Goal: Obtain resource: Obtain resource

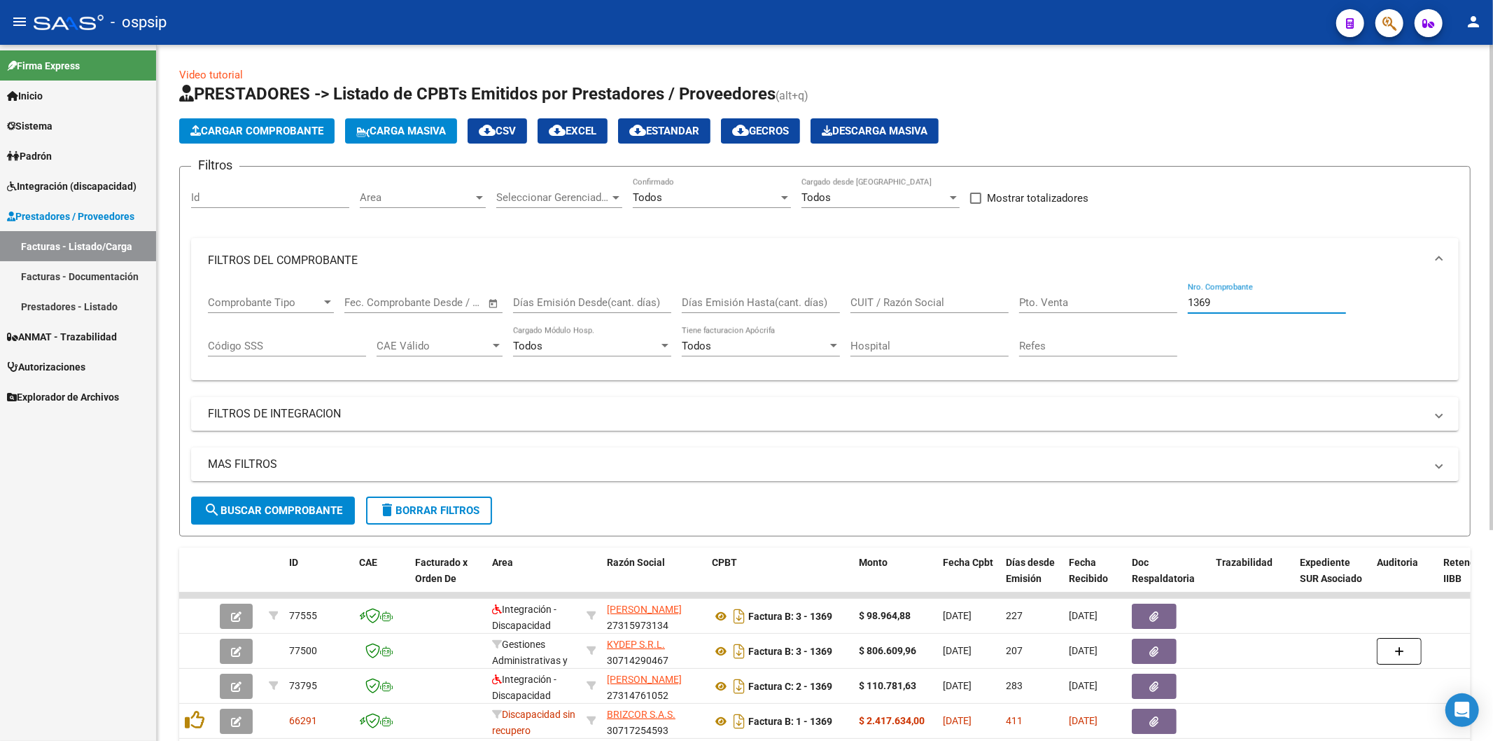
scroll to position [214, 0]
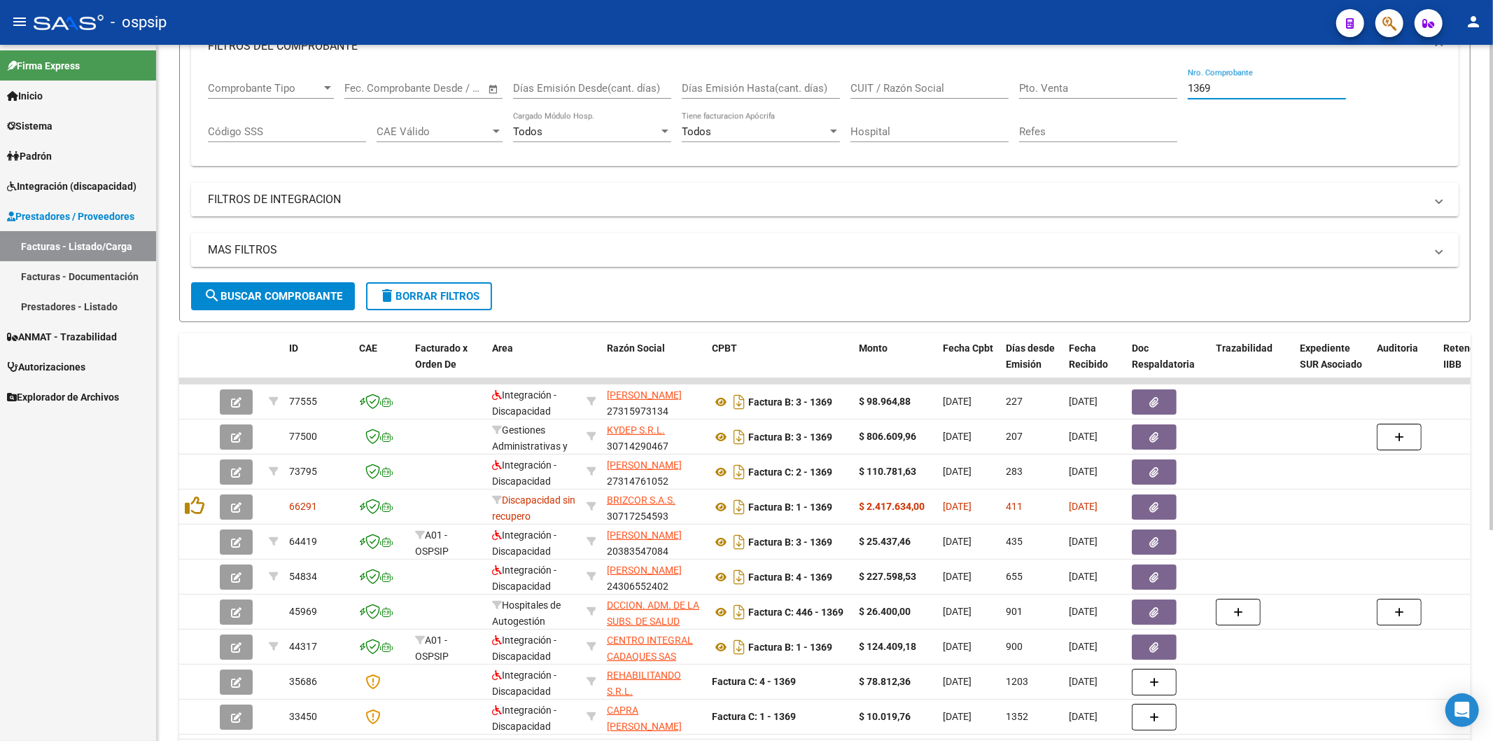
click at [1241, 88] on input "1369" at bounding box center [1267, 88] width 158 height 13
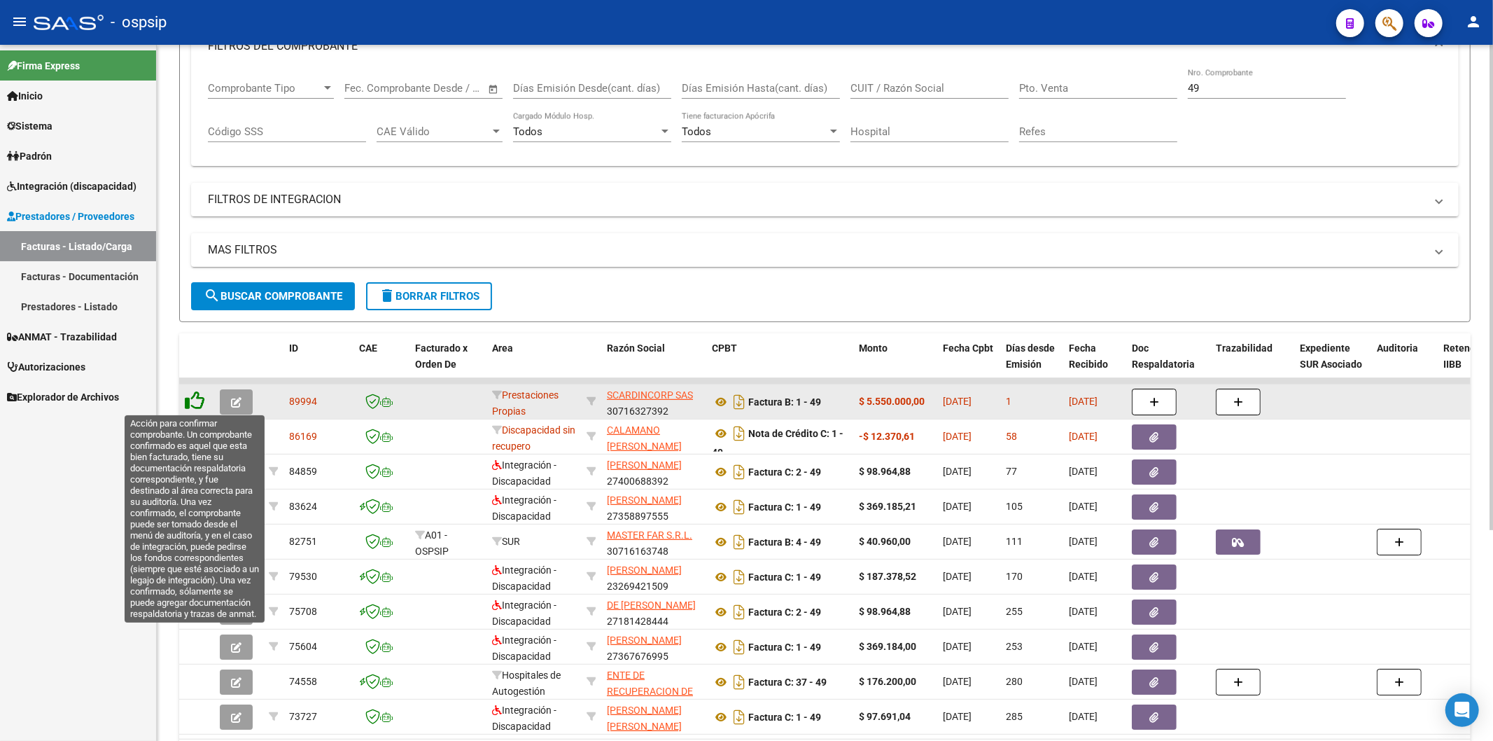
click at [199, 407] on icon at bounding box center [195, 401] width 20 height 20
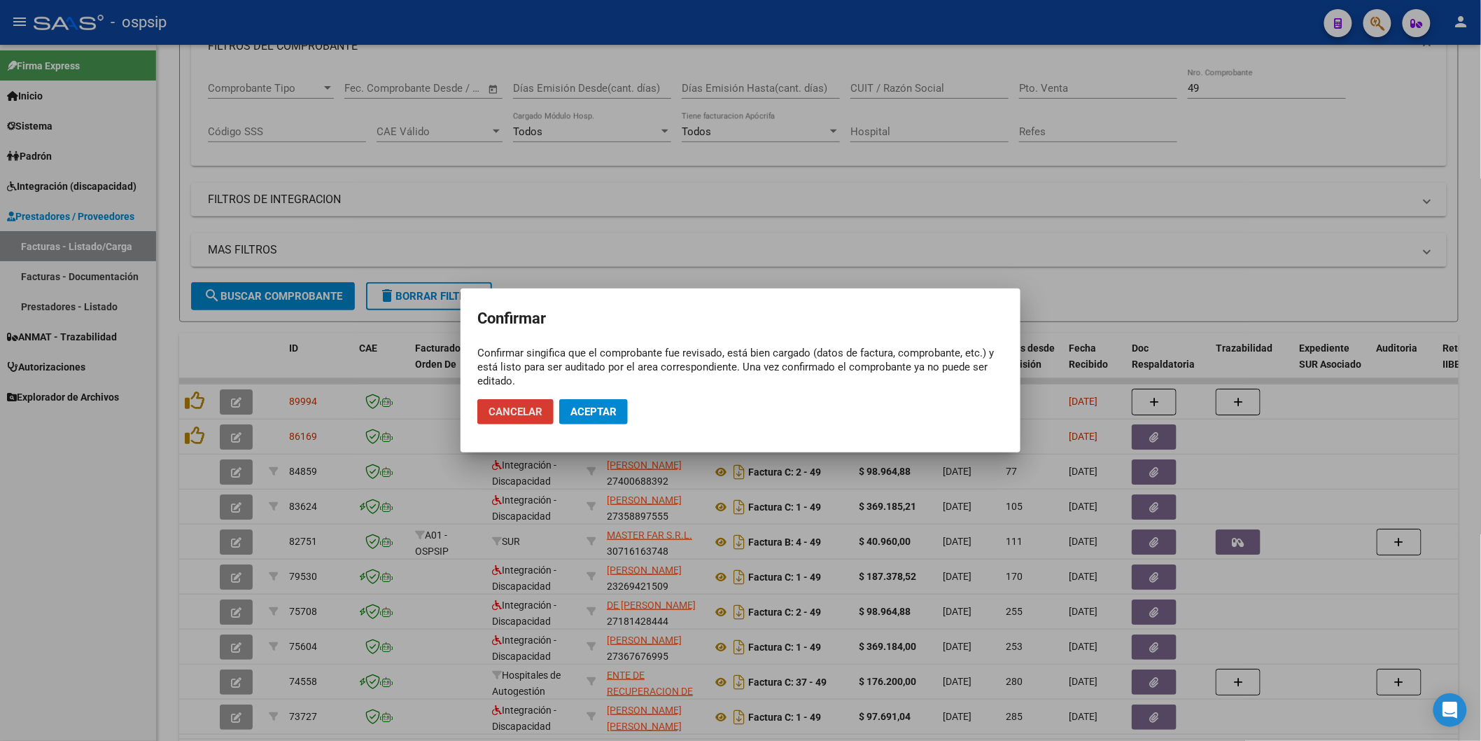
click at [611, 413] on span "Aceptar" at bounding box center [593, 411] width 46 height 13
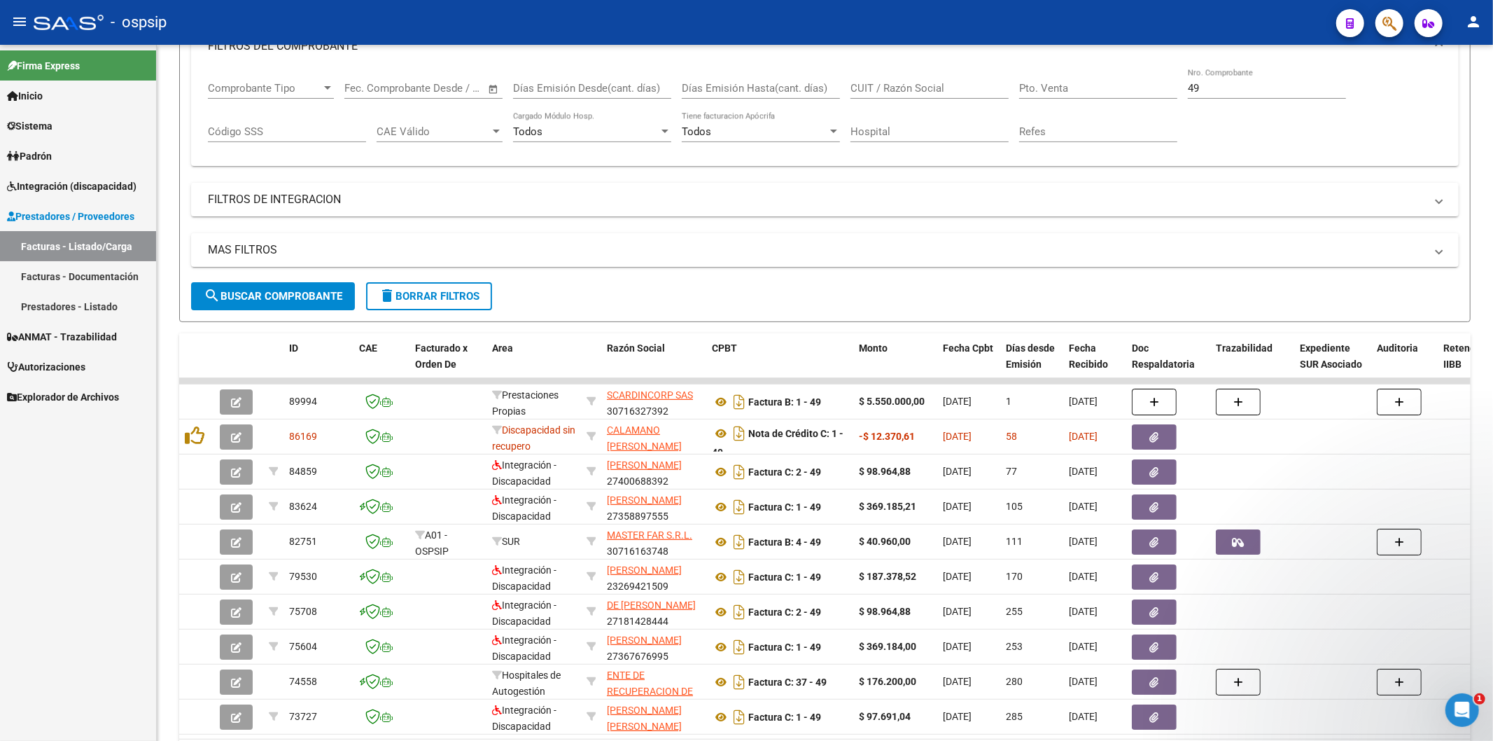
scroll to position [0, 0]
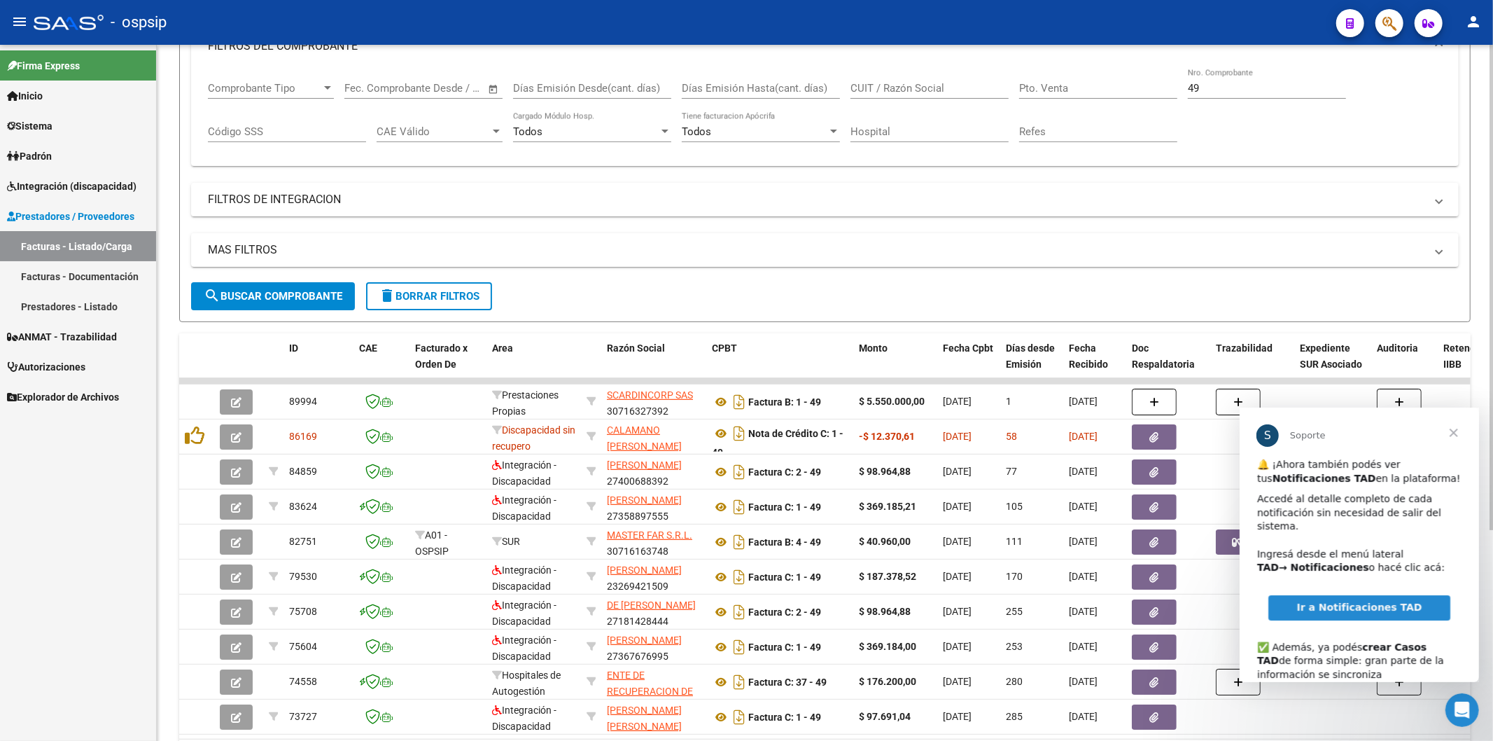
click at [1275, 90] on input "49" at bounding box center [1267, 88] width 158 height 13
type input "4"
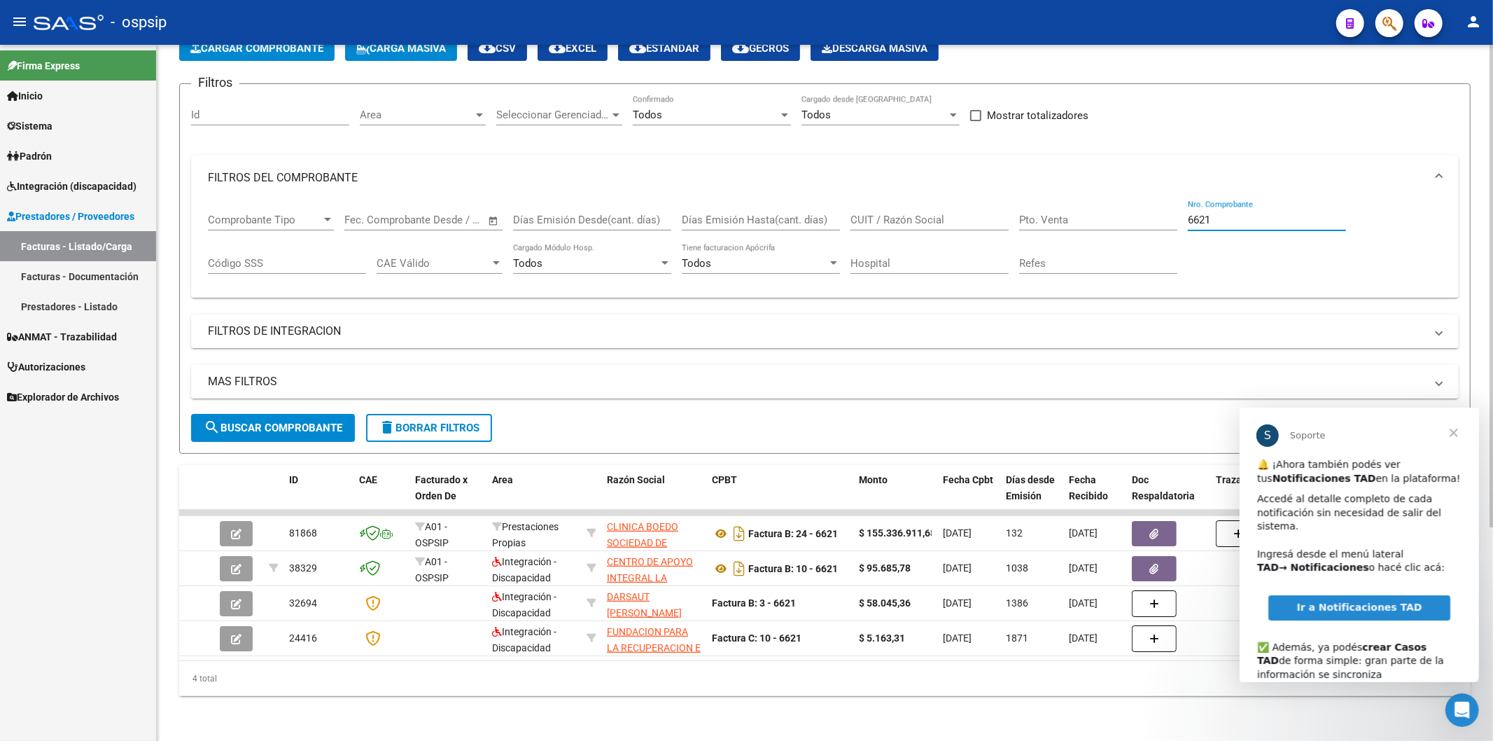
scroll to position [94, 0]
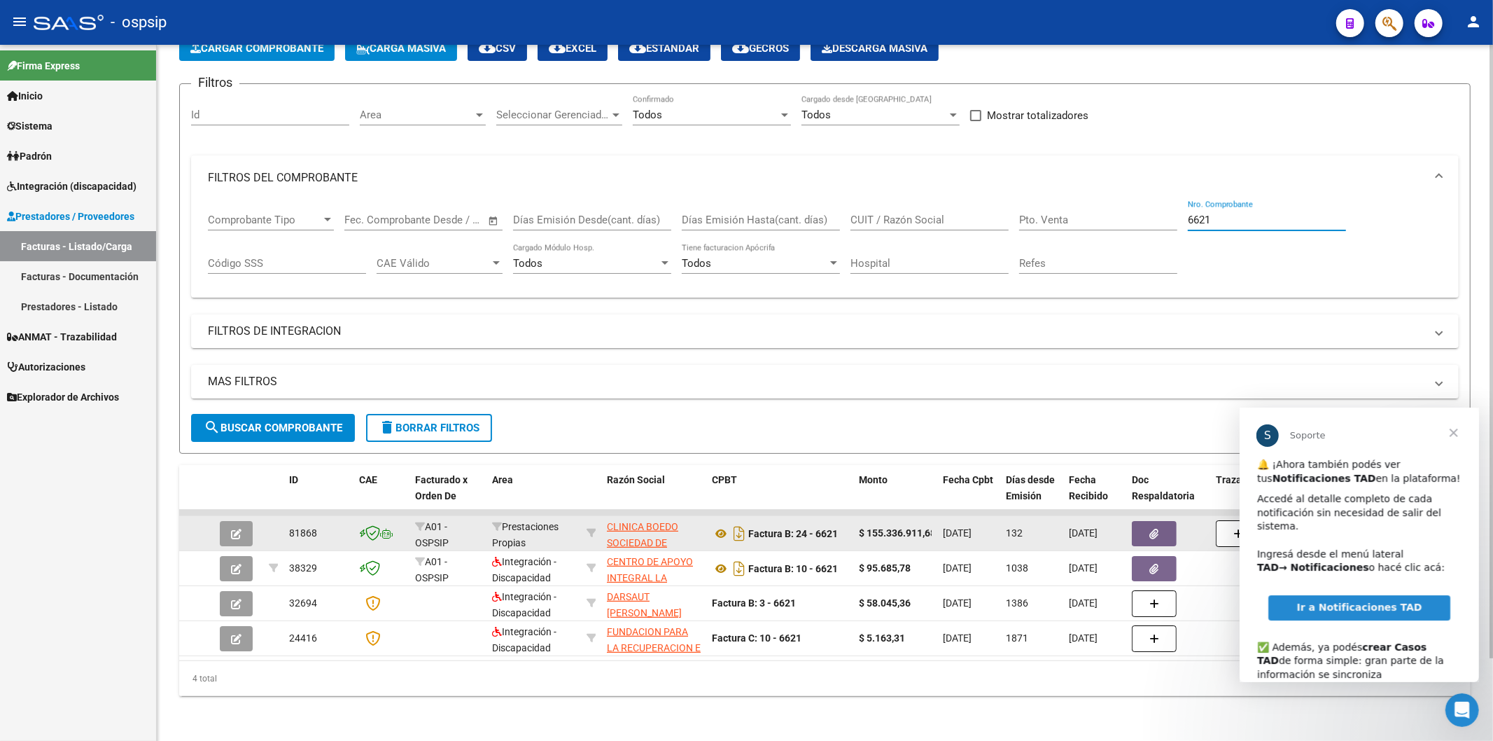
type input "6621"
click at [1158, 528] on icon "button" at bounding box center [1154, 533] width 9 height 10
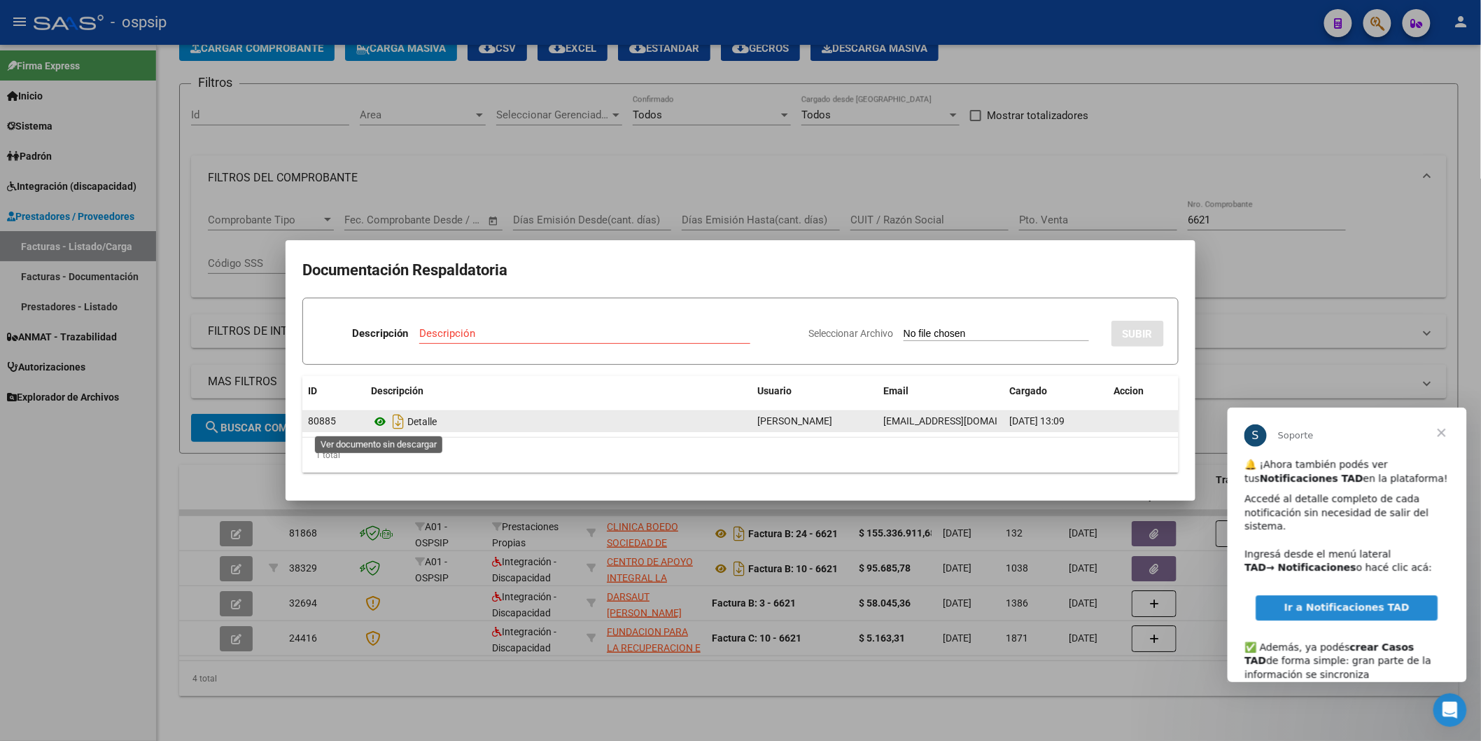
click at [384, 423] on icon at bounding box center [380, 421] width 18 height 17
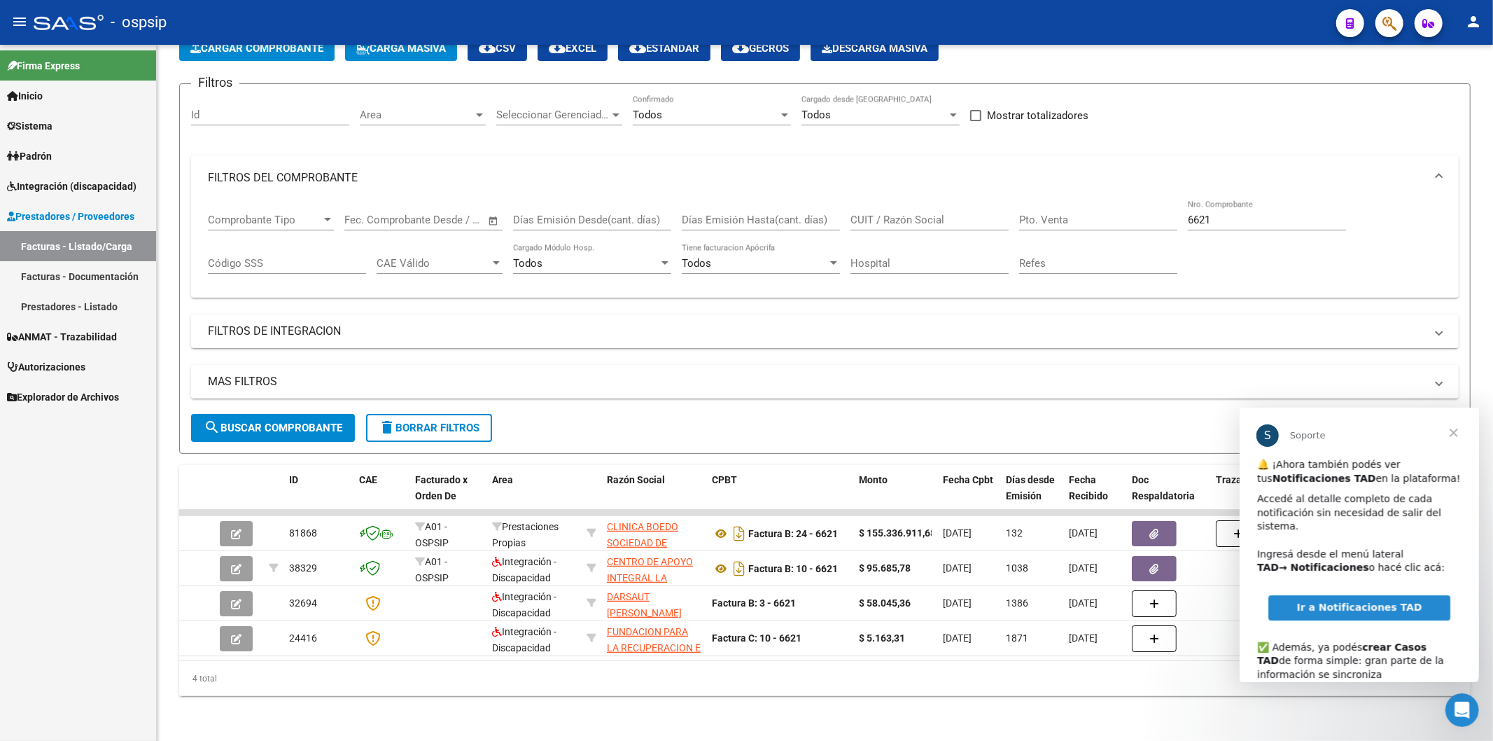
click at [1455, 431] on span "Cerrar" at bounding box center [1453, 432] width 50 height 50
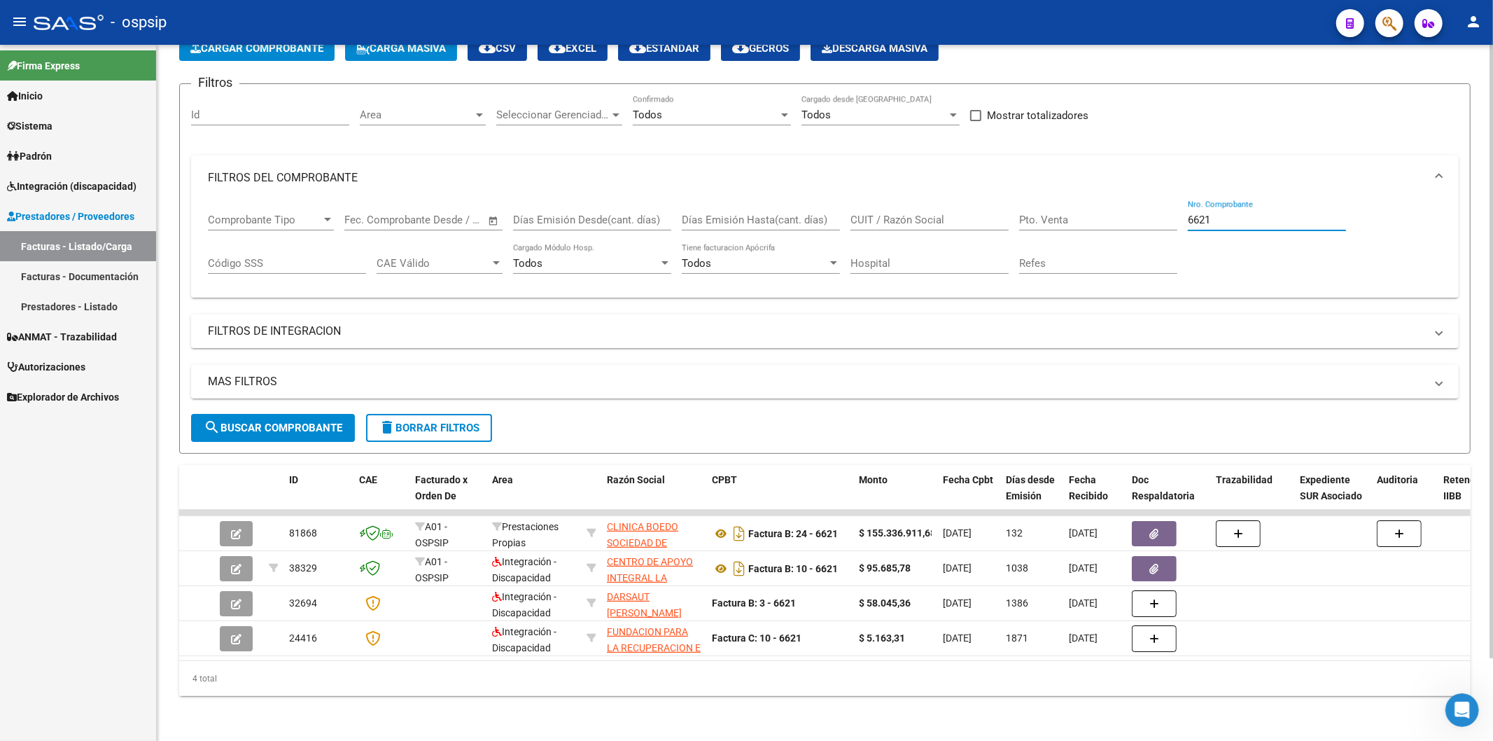
click at [1254, 213] on input "6621" at bounding box center [1267, 219] width 158 height 13
type input "6"
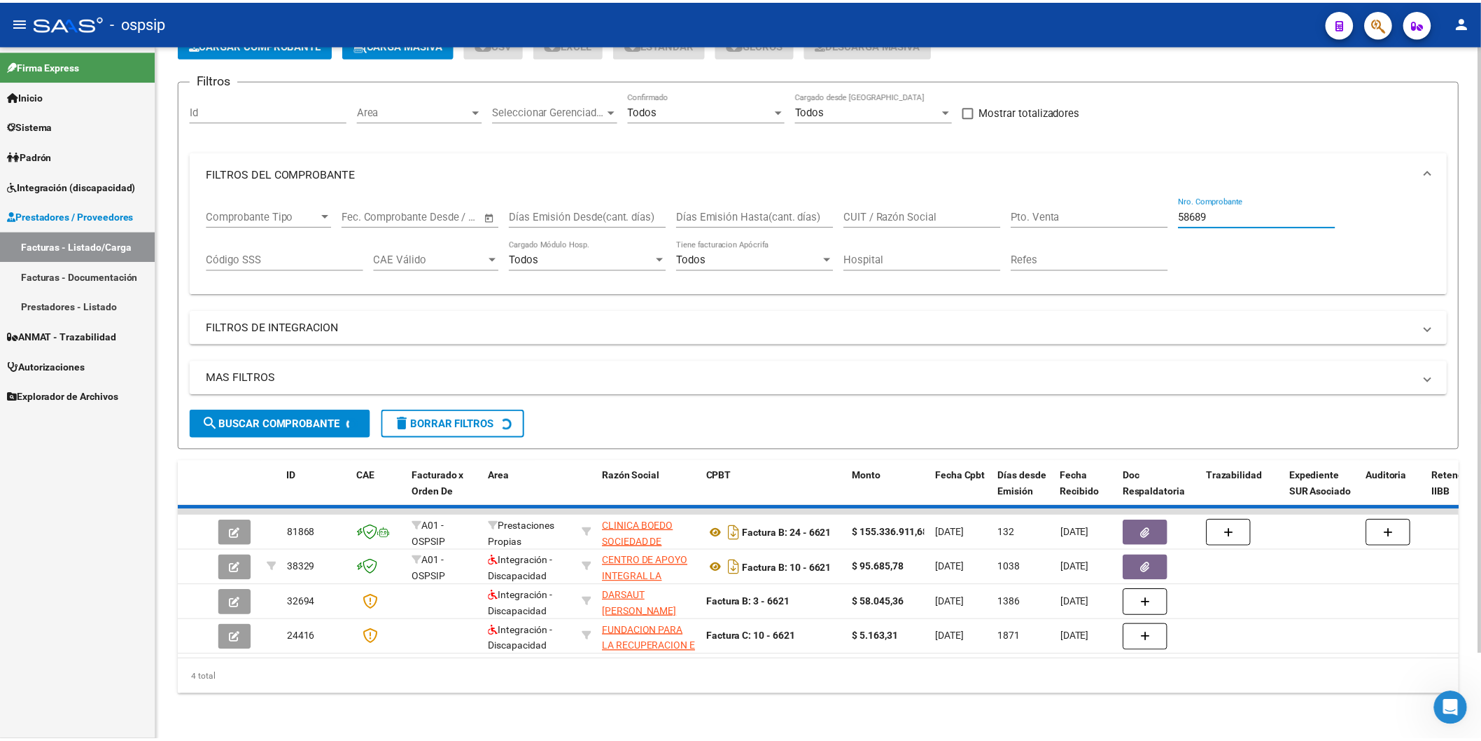
scroll to position [0, 0]
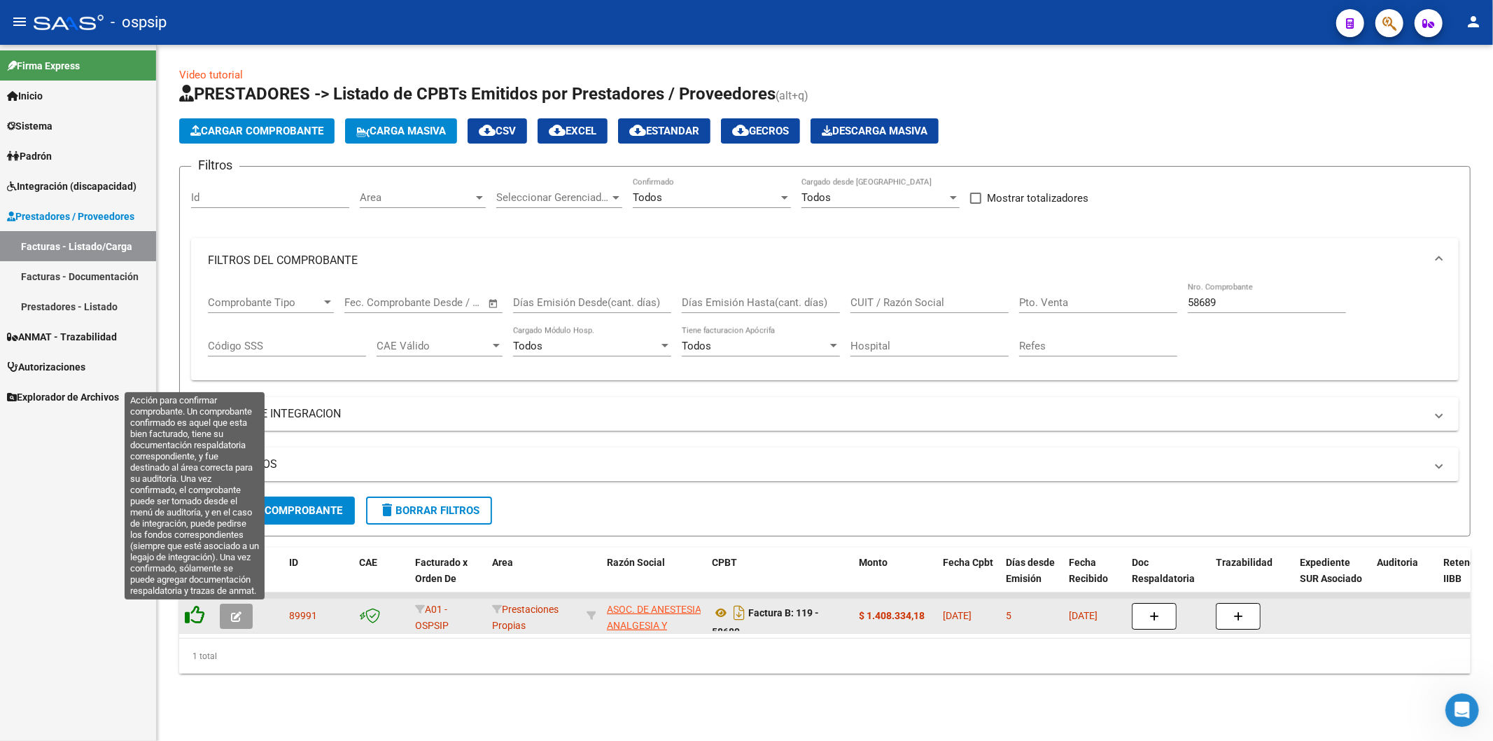
click at [198, 618] on icon at bounding box center [195, 615] width 20 height 20
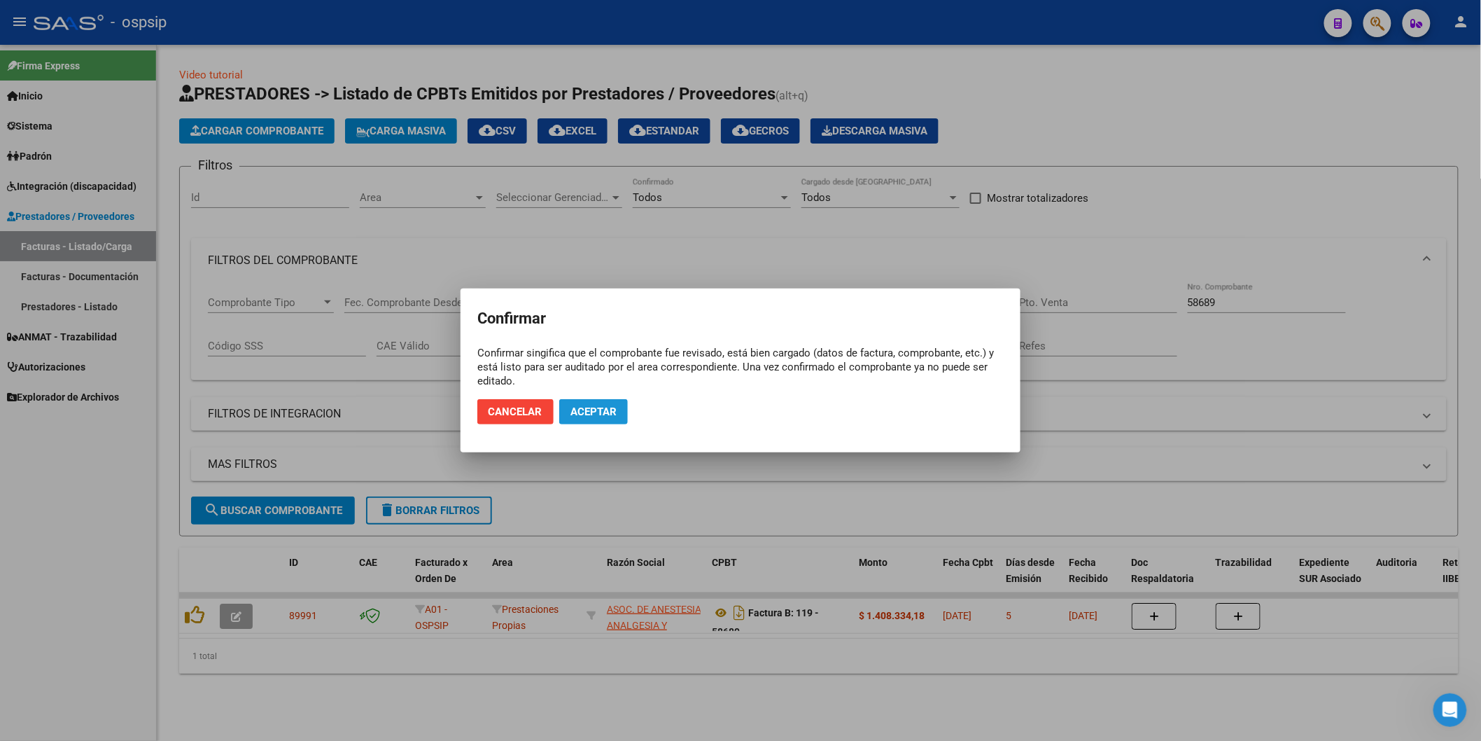
click at [617, 414] on span "Aceptar" at bounding box center [593, 411] width 46 height 13
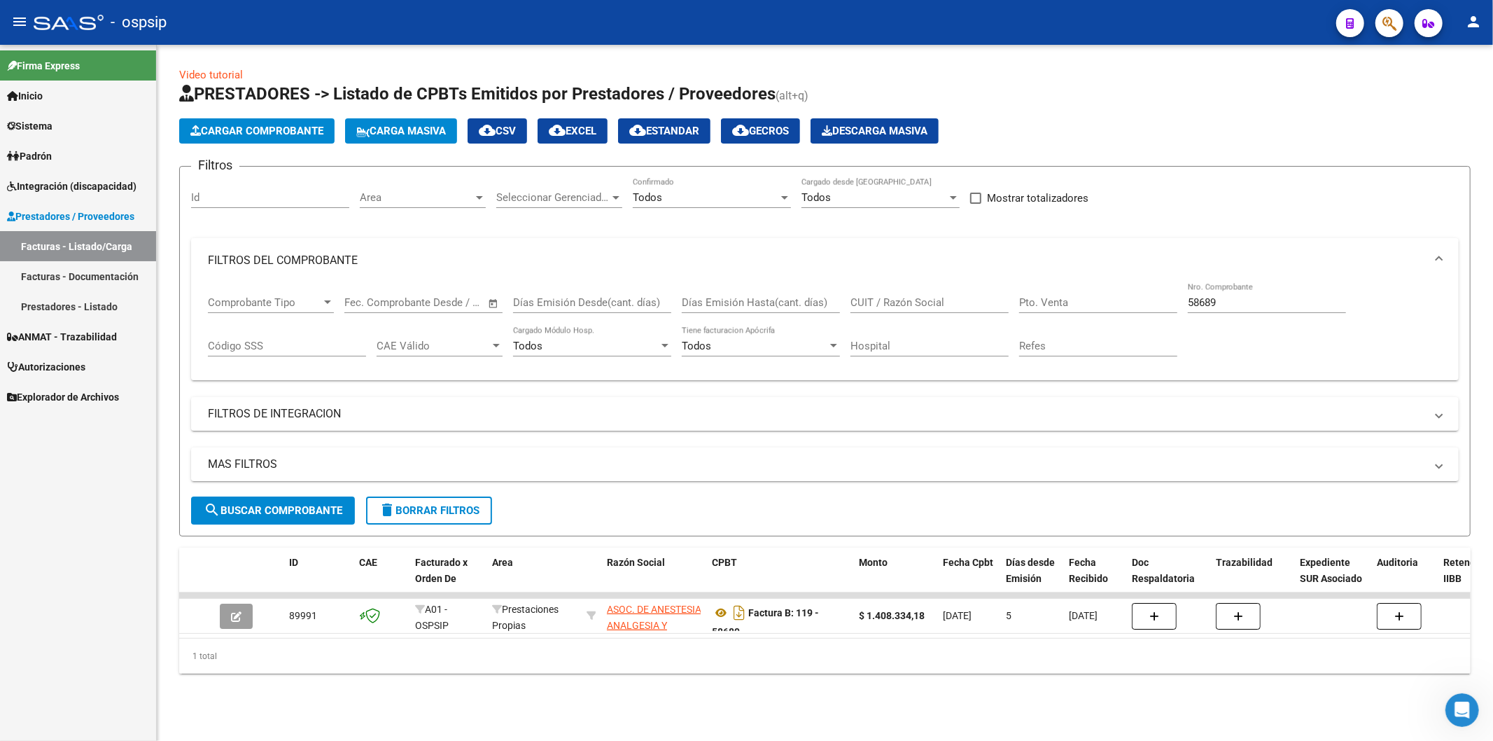
click at [1249, 307] on input "58689" at bounding box center [1267, 302] width 158 height 13
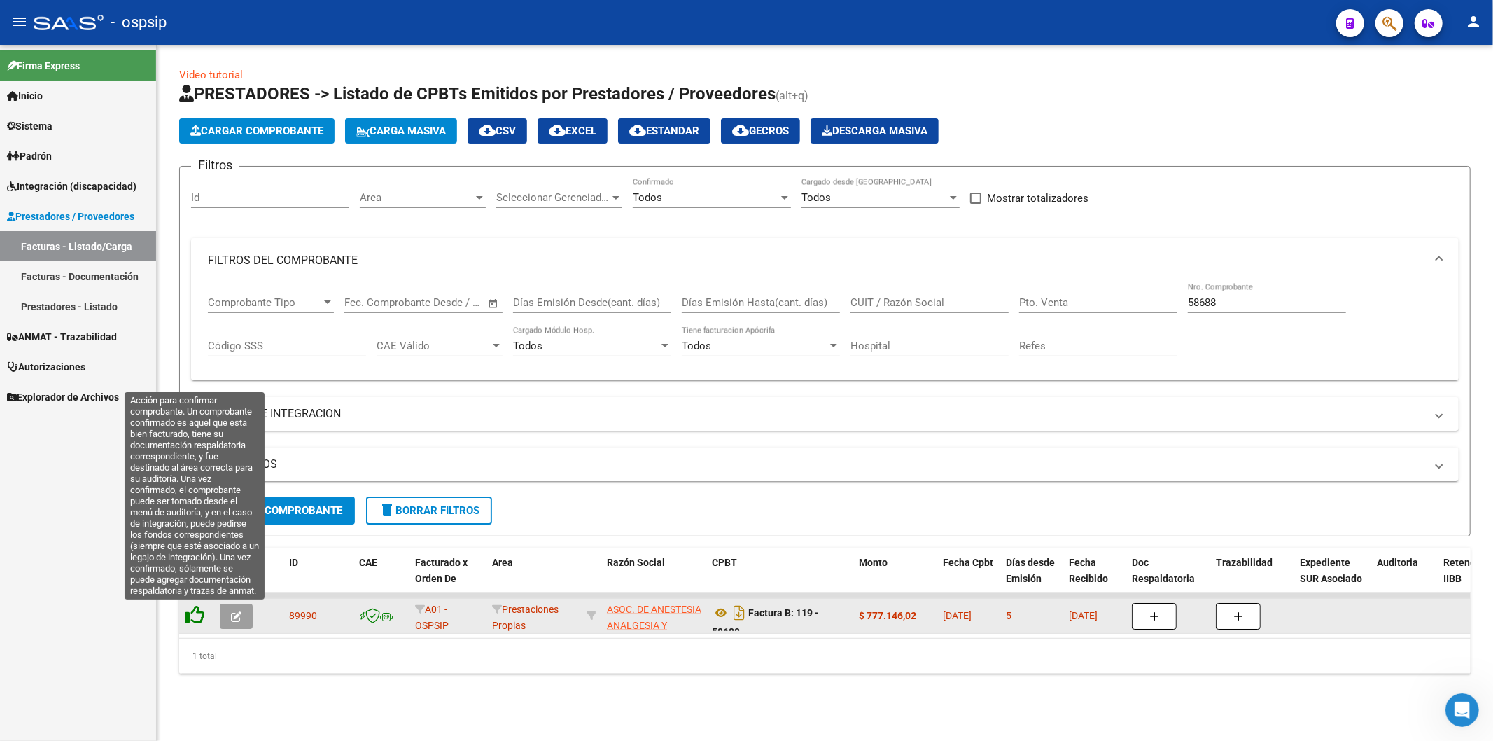
click at [194, 610] on icon at bounding box center [195, 615] width 20 height 20
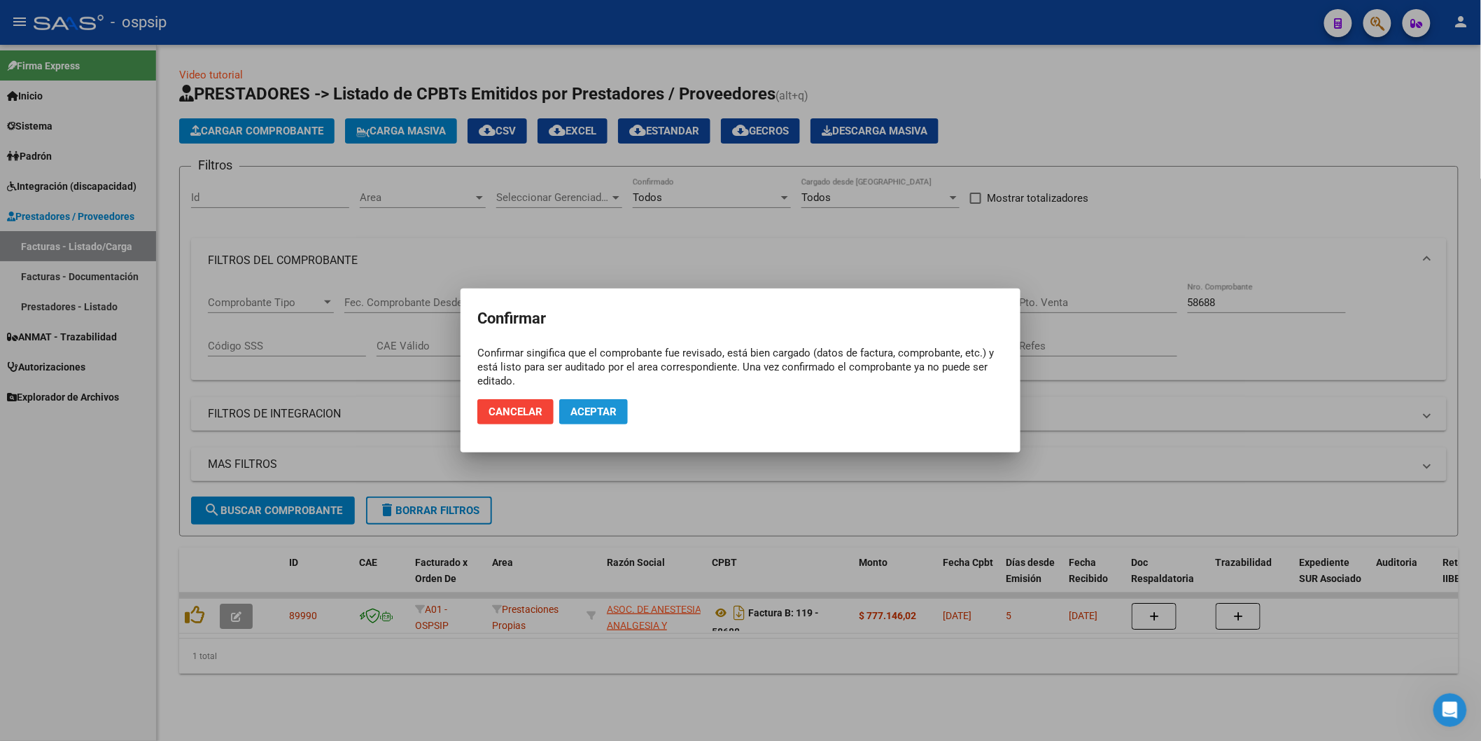
click at [578, 412] on span "Aceptar" at bounding box center [593, 411] width 46 height 13
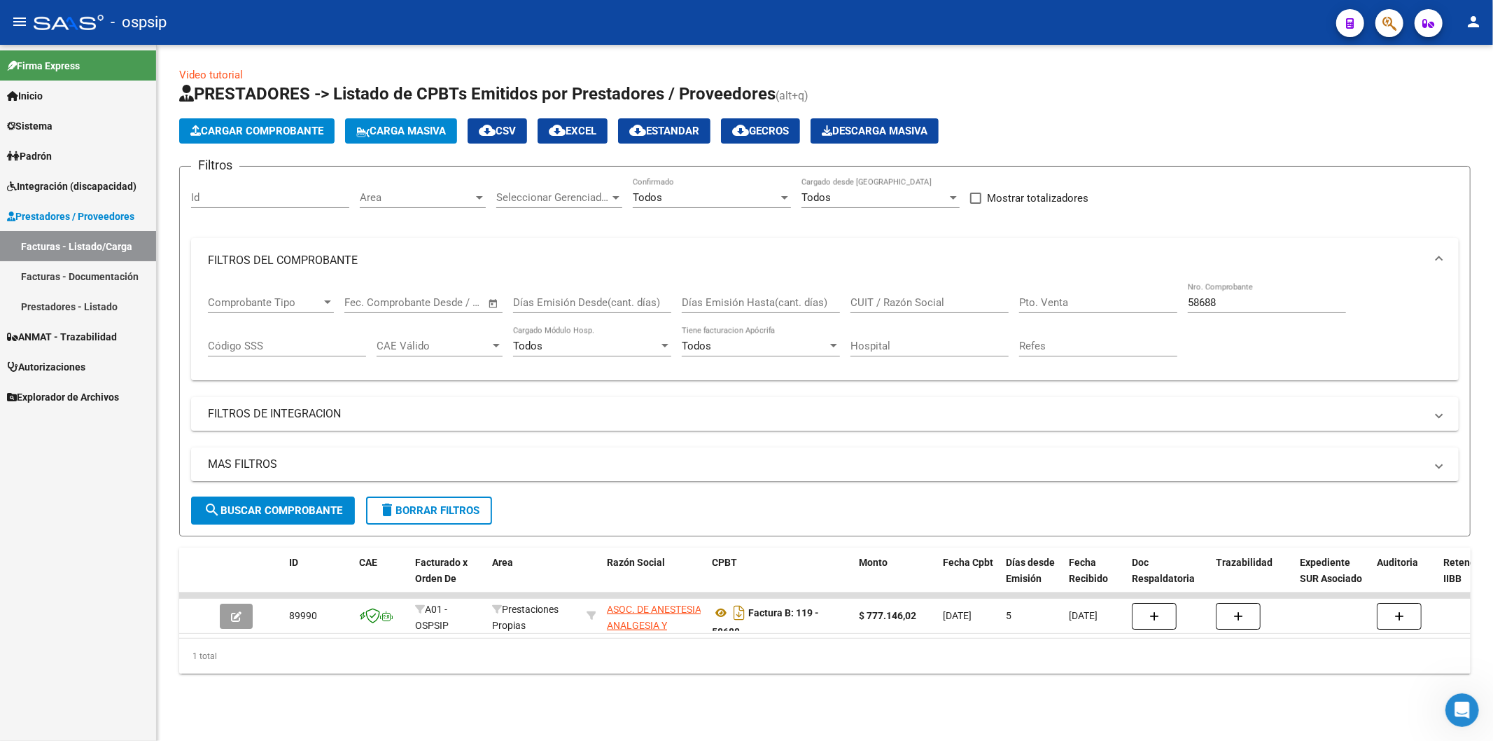
click at [1258, 302] on input "58688" at bounding box center [1267, 302] width 158 height 13
type input "5"
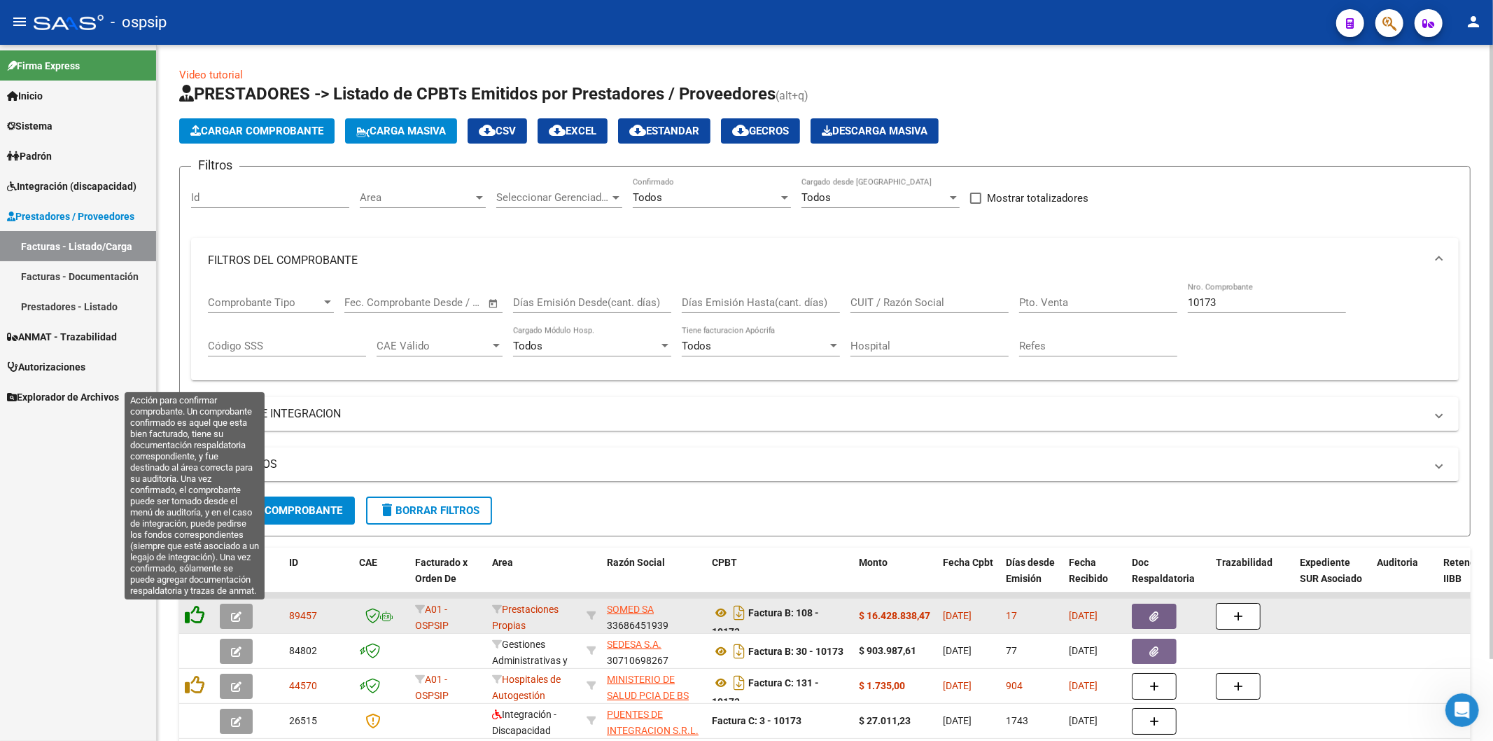
click at [193, 619] on icon at bounding box center [195, 615] width 20 height 20
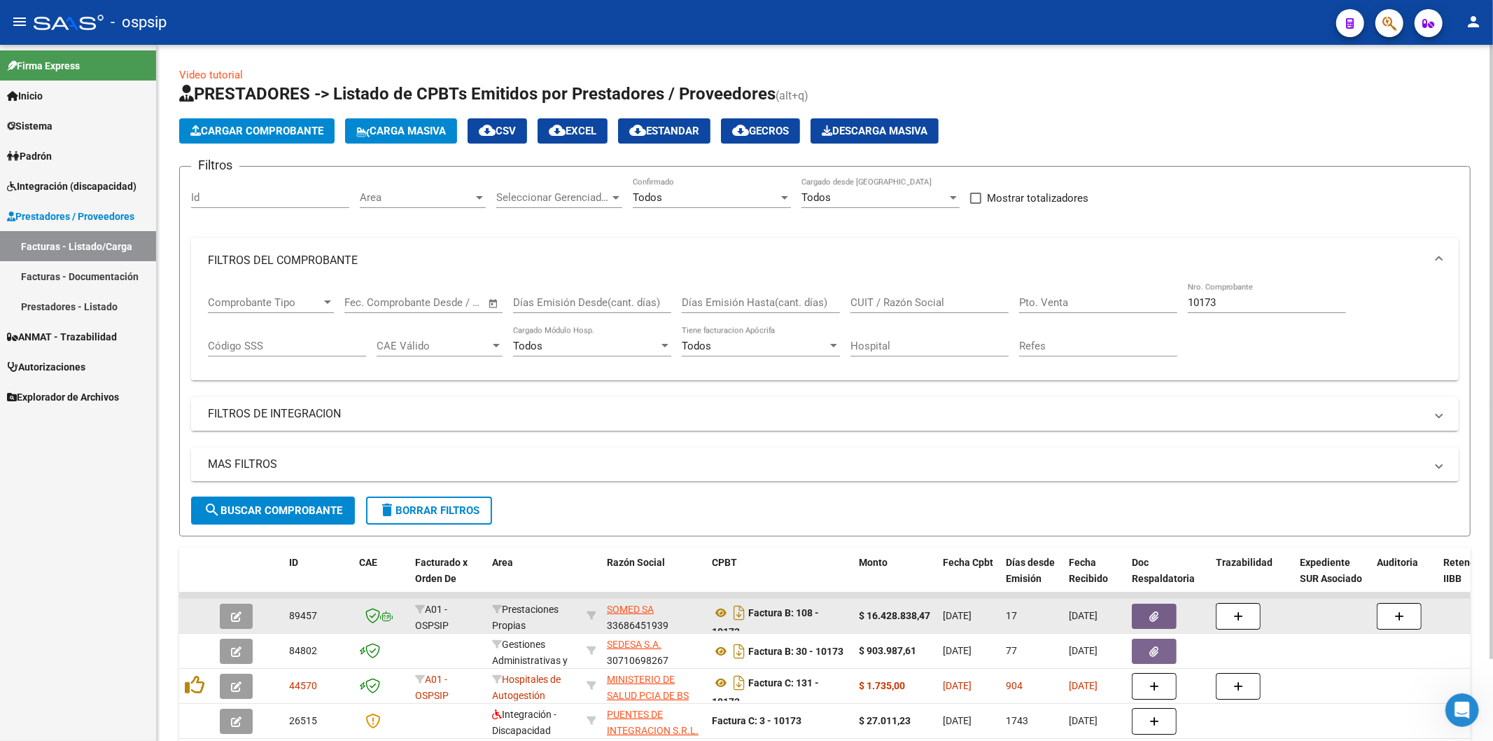
click at [1285, 304] on input "10173" at bounding box center [1267, 302] width 158 height 13
type input "1"
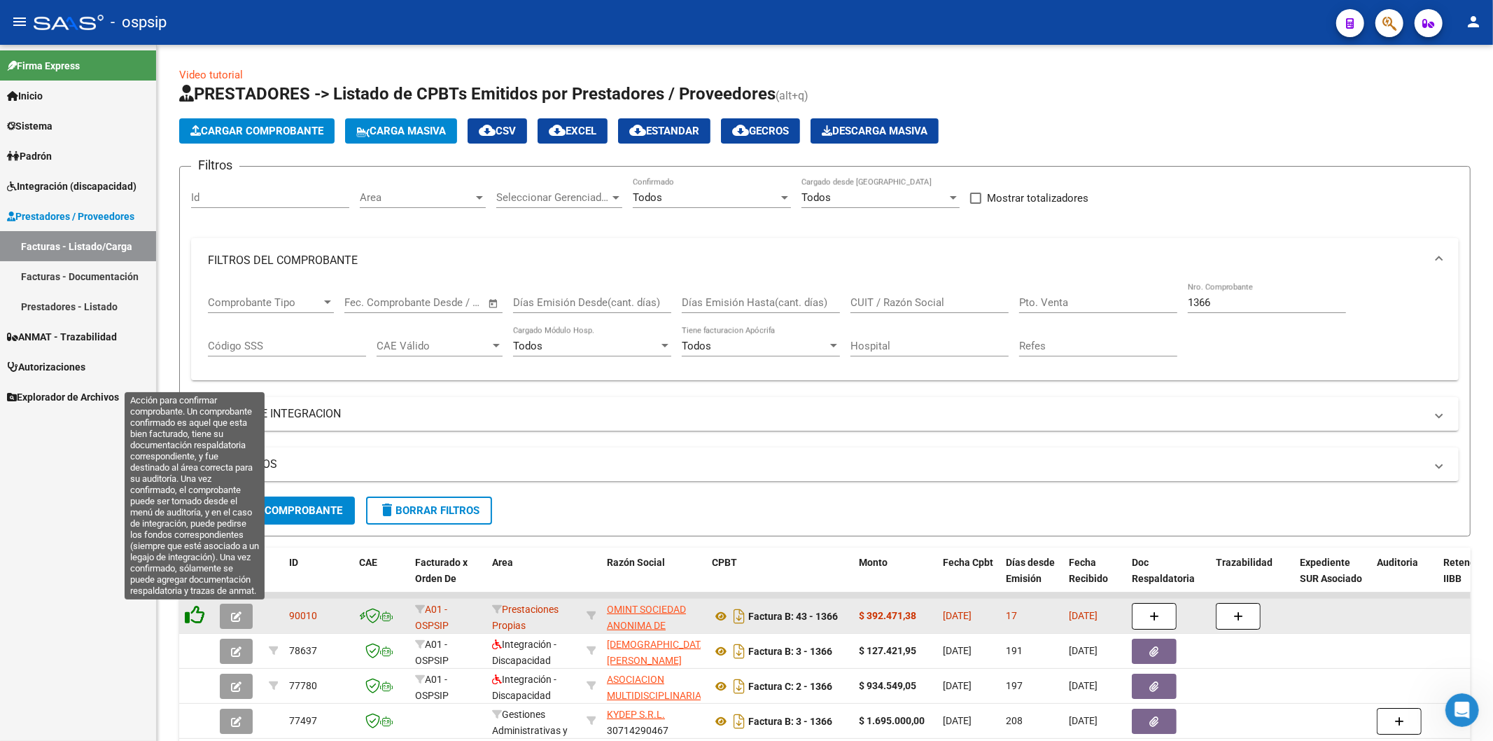
click at [195, 620] on icon at bounding box center [195, 615] width 20 height 20
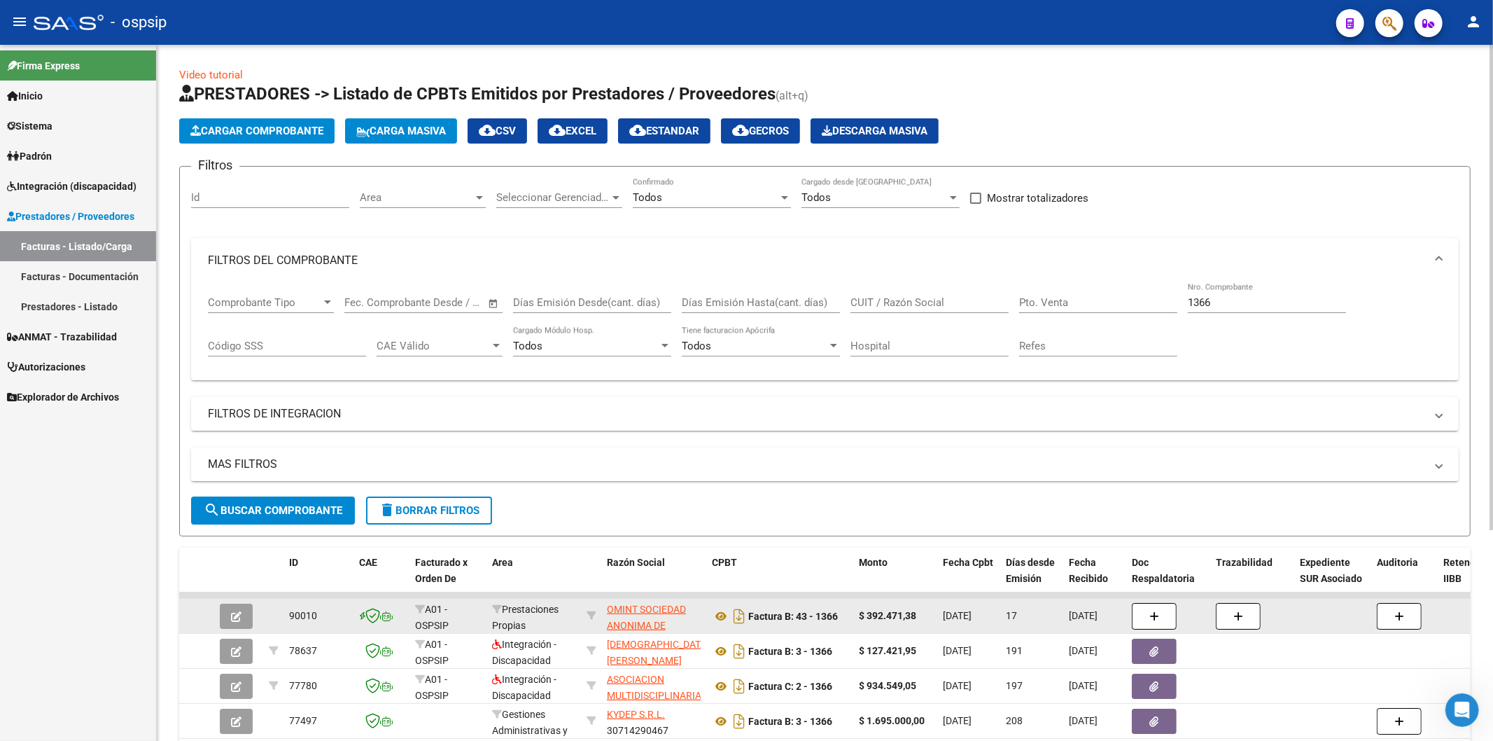
click at [1261, 304] on input "1366" at bounding box center [1267, 302] width 158 height 13
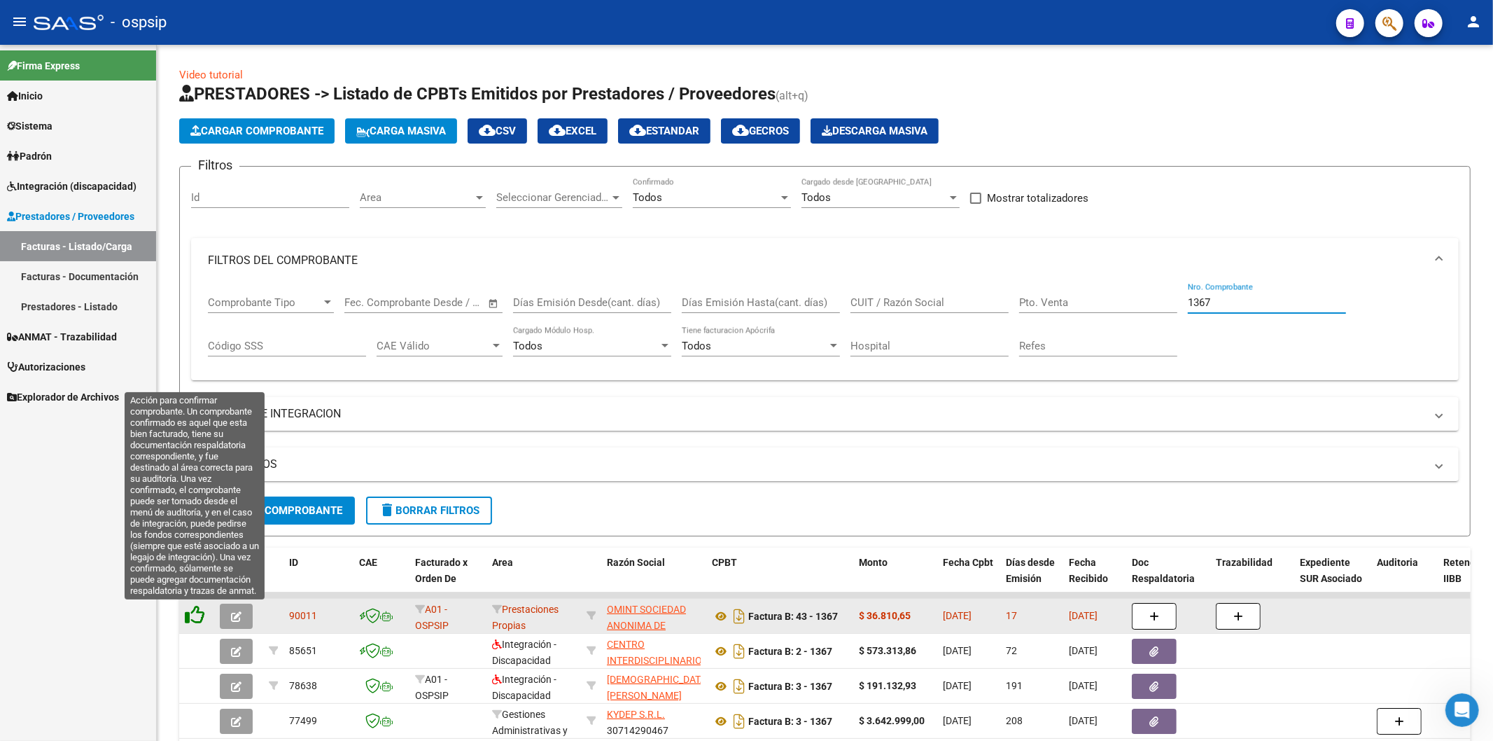
click at [197, 617] on icon at bounding box center [195, 615] width 20 height 20
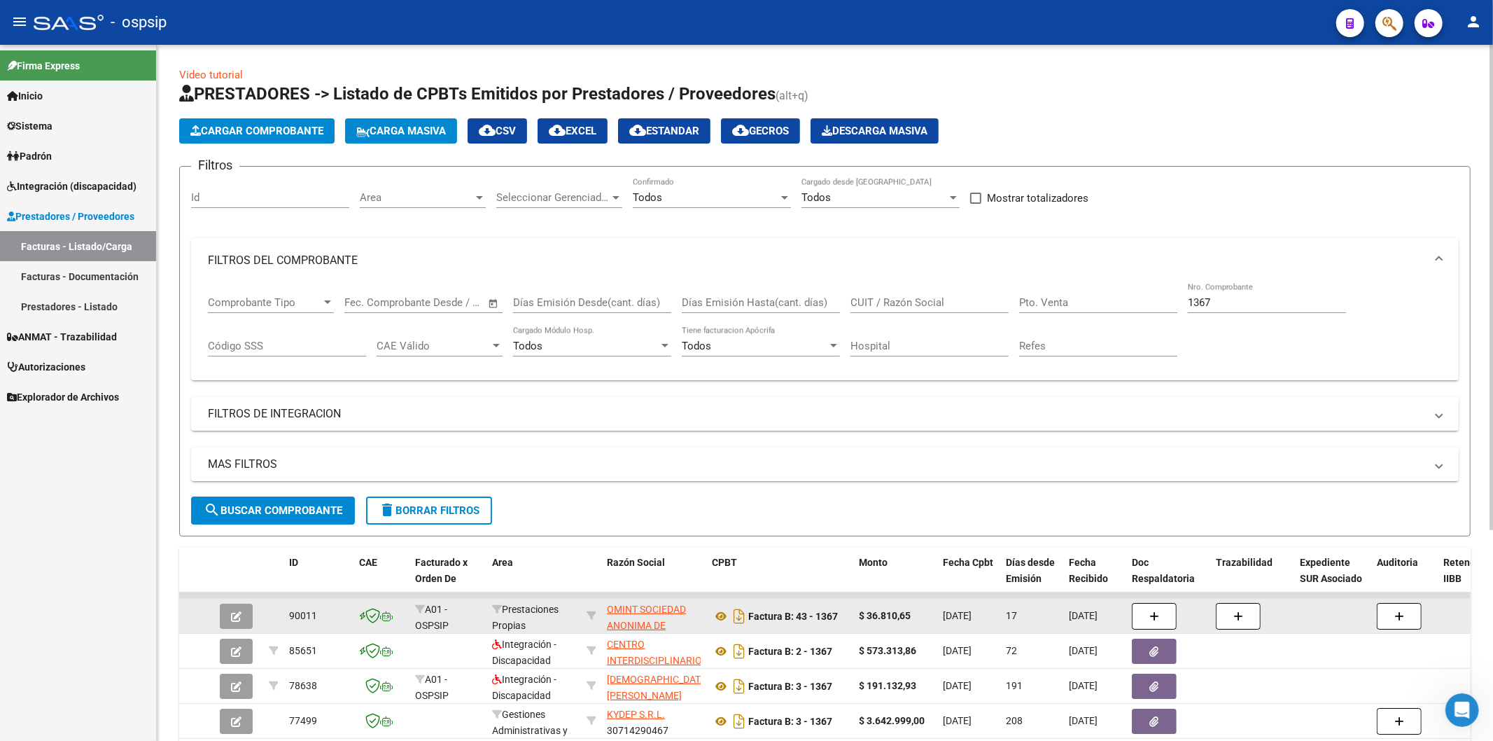
click at [1247, 307] on input "1367" at bounding box center [1267, 302] width 158 height 13
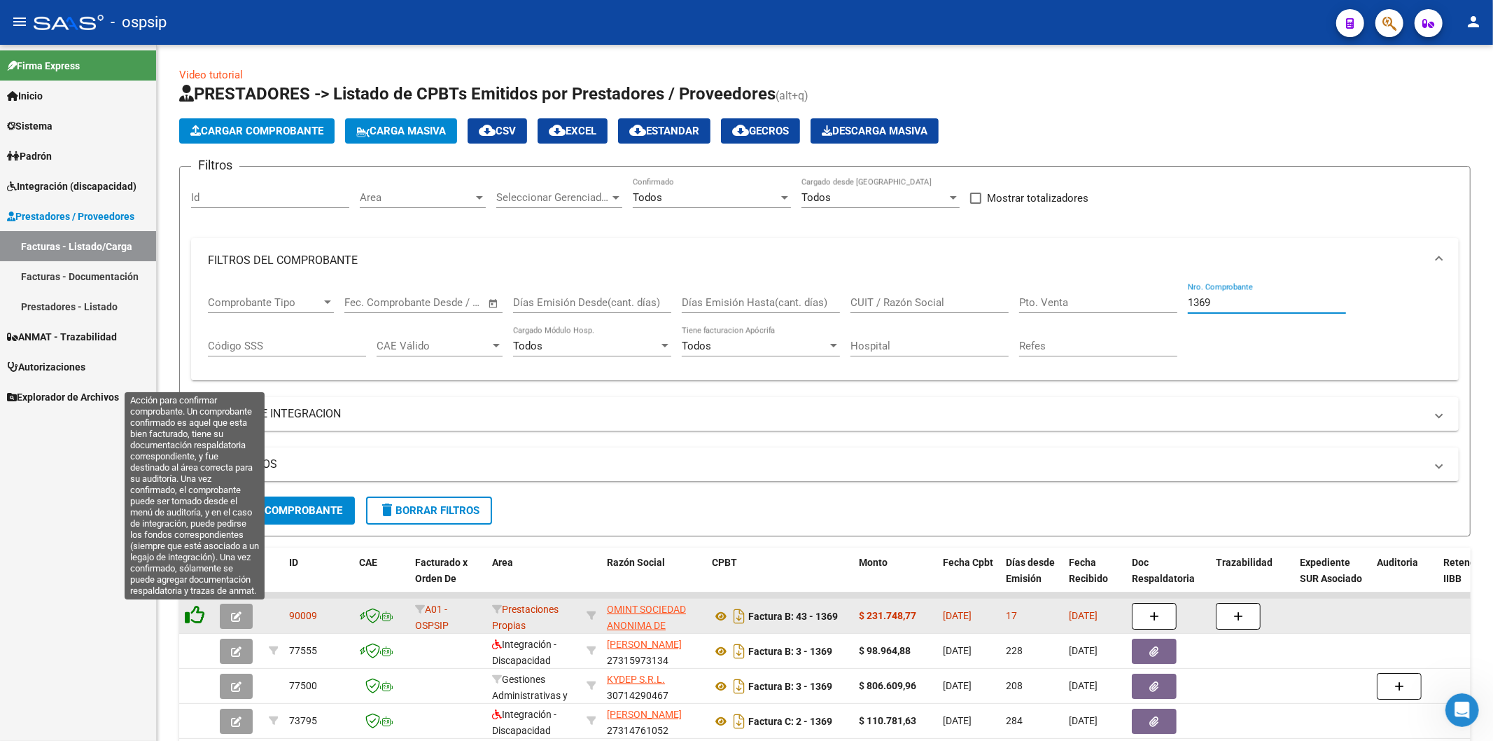
type input "1369"
click at [201, 615] on icon at bounding box center [195, 615] width 20 height 20
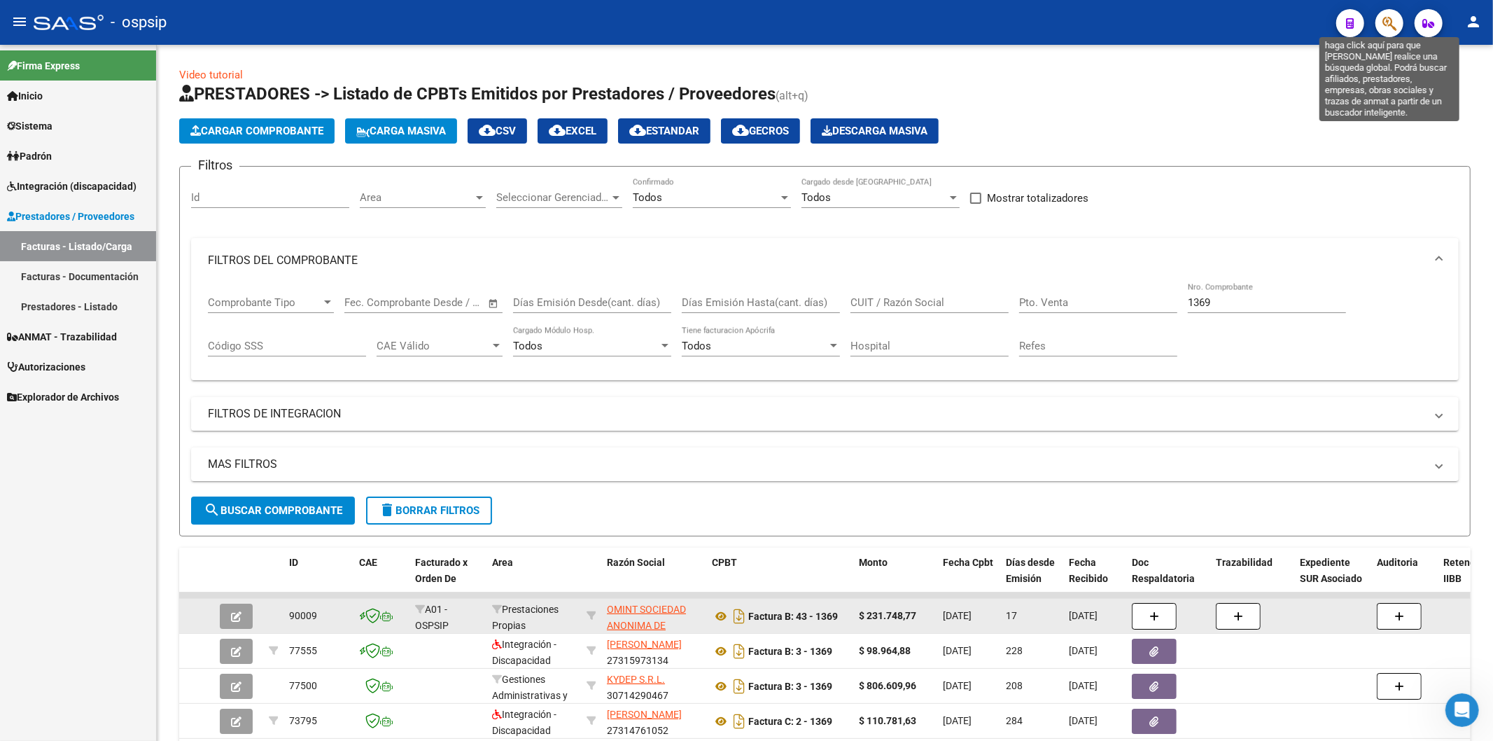
click at [1389, 27] on icon "button" at bounding box center [1389, 23] width 14 height 16
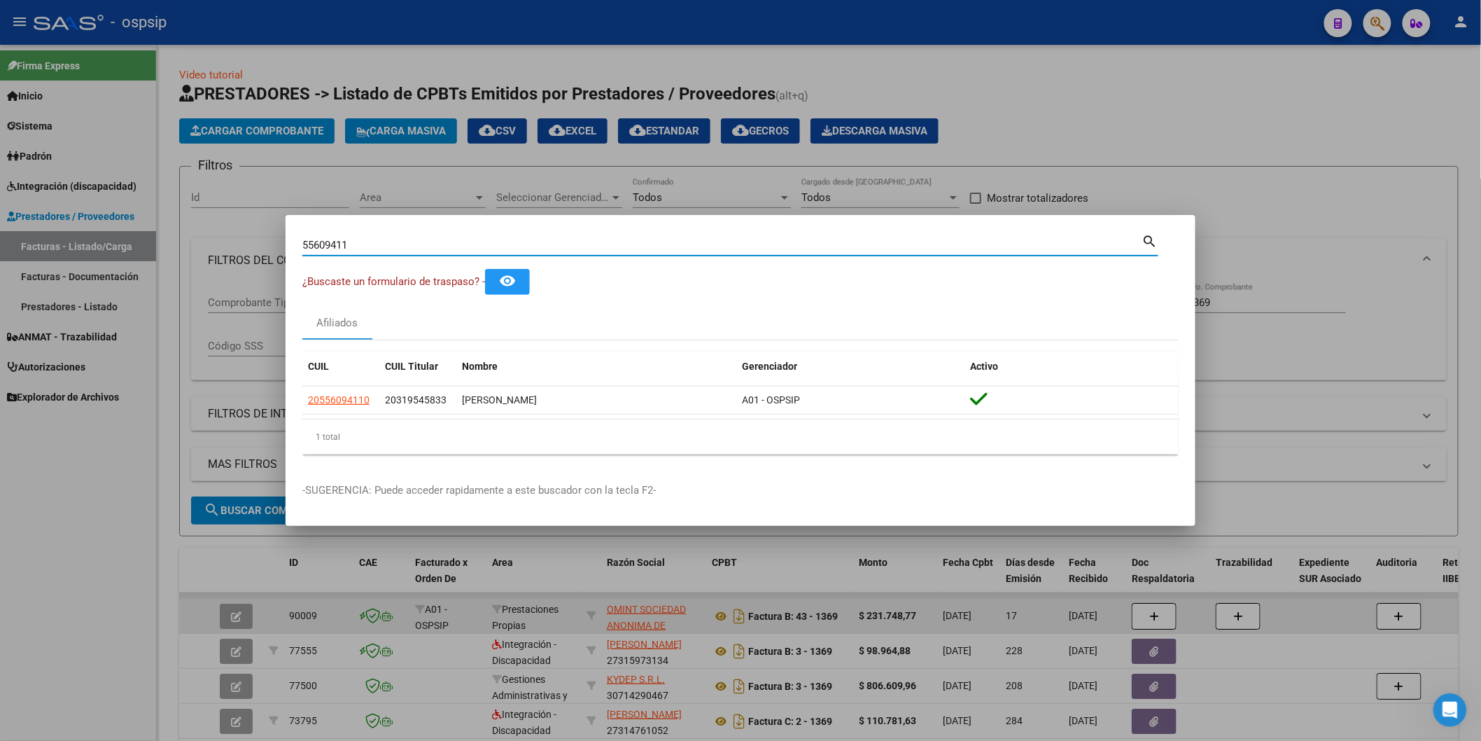
click at [446, 248] on input "55609411" at bounding box center [722, 245] width 840 height 13
type input "52700107"
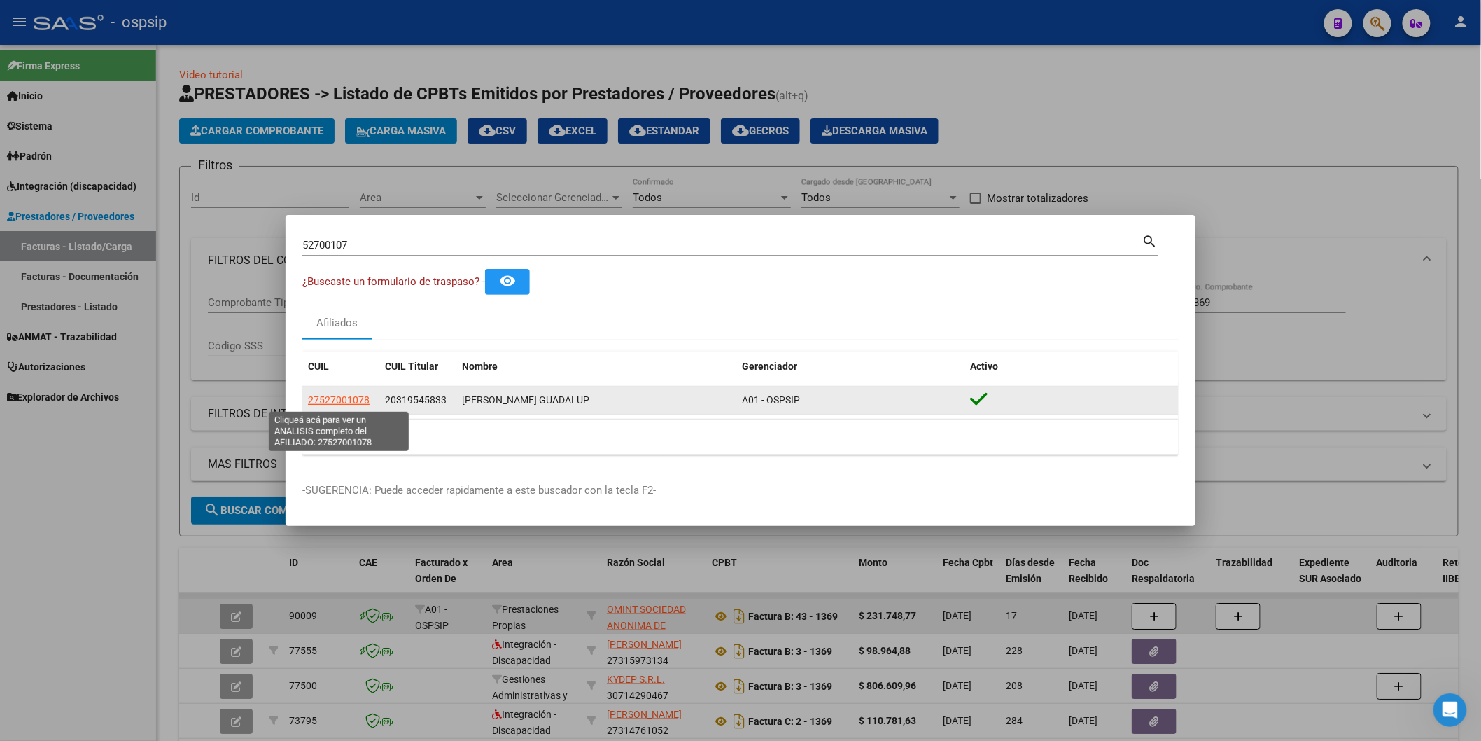
click at [346, 398] on span "27527001078" at bounding box center [339, 399] width 62 height 11
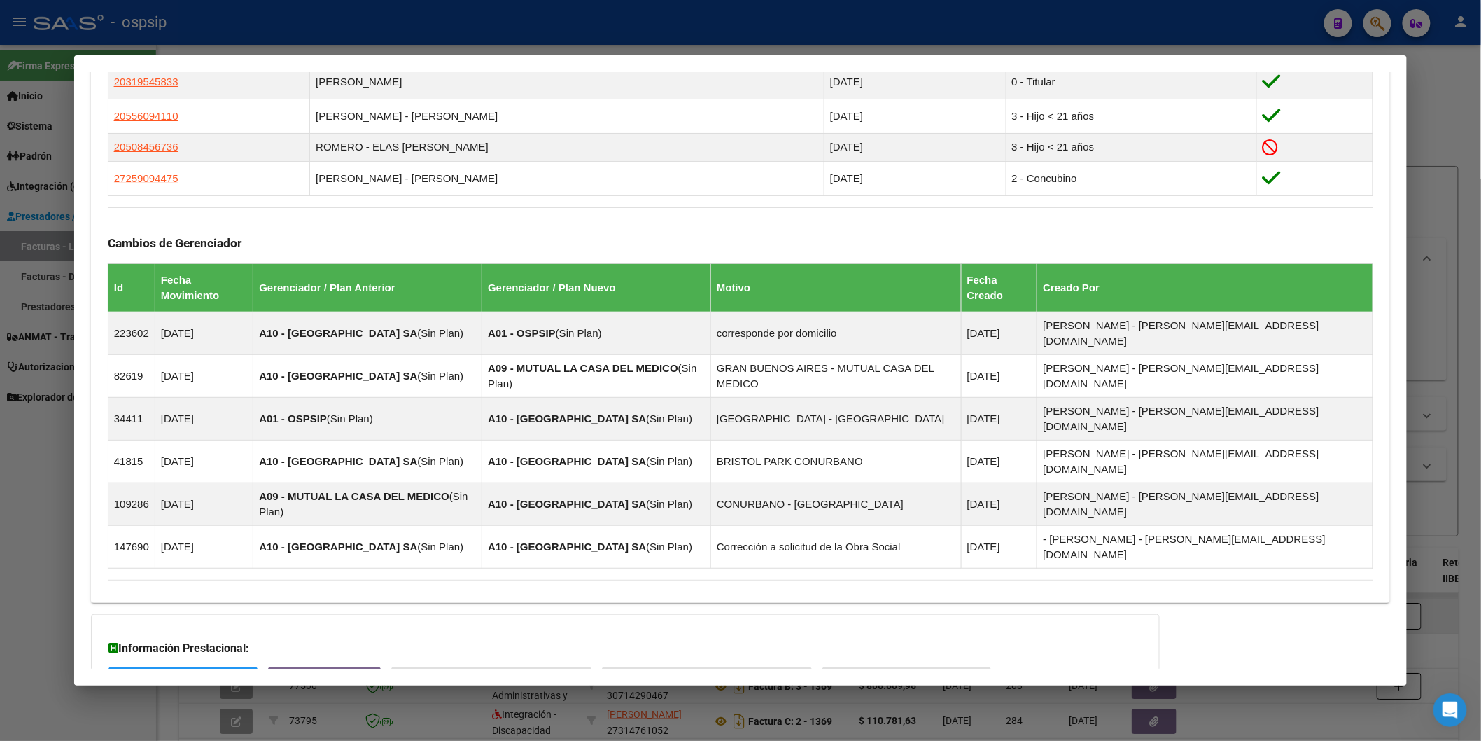
scroll to position [901, 0]
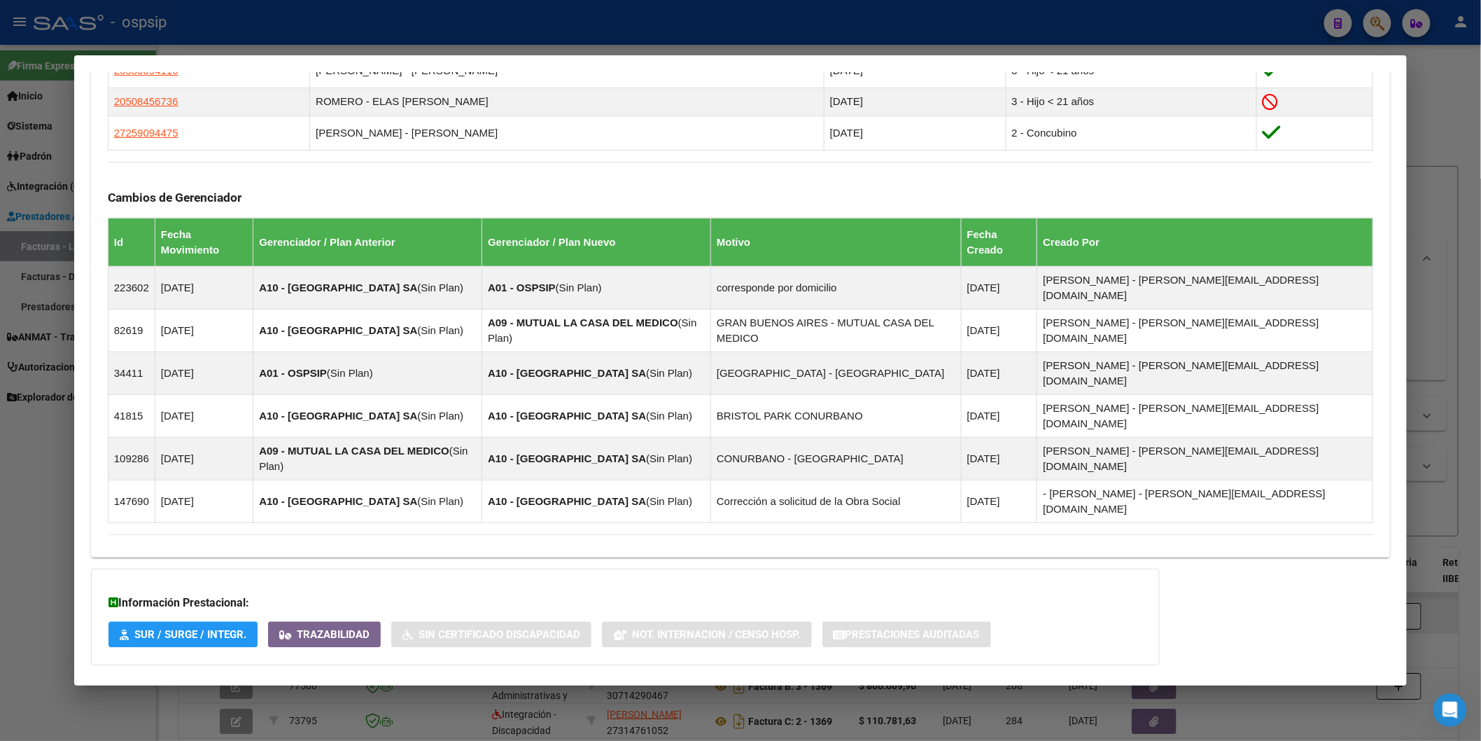
click at [199, 686] on span "Aportes y Contribuciones del Afiliado: 27527001078" at bounding box center [260, 692] width 262 height 13
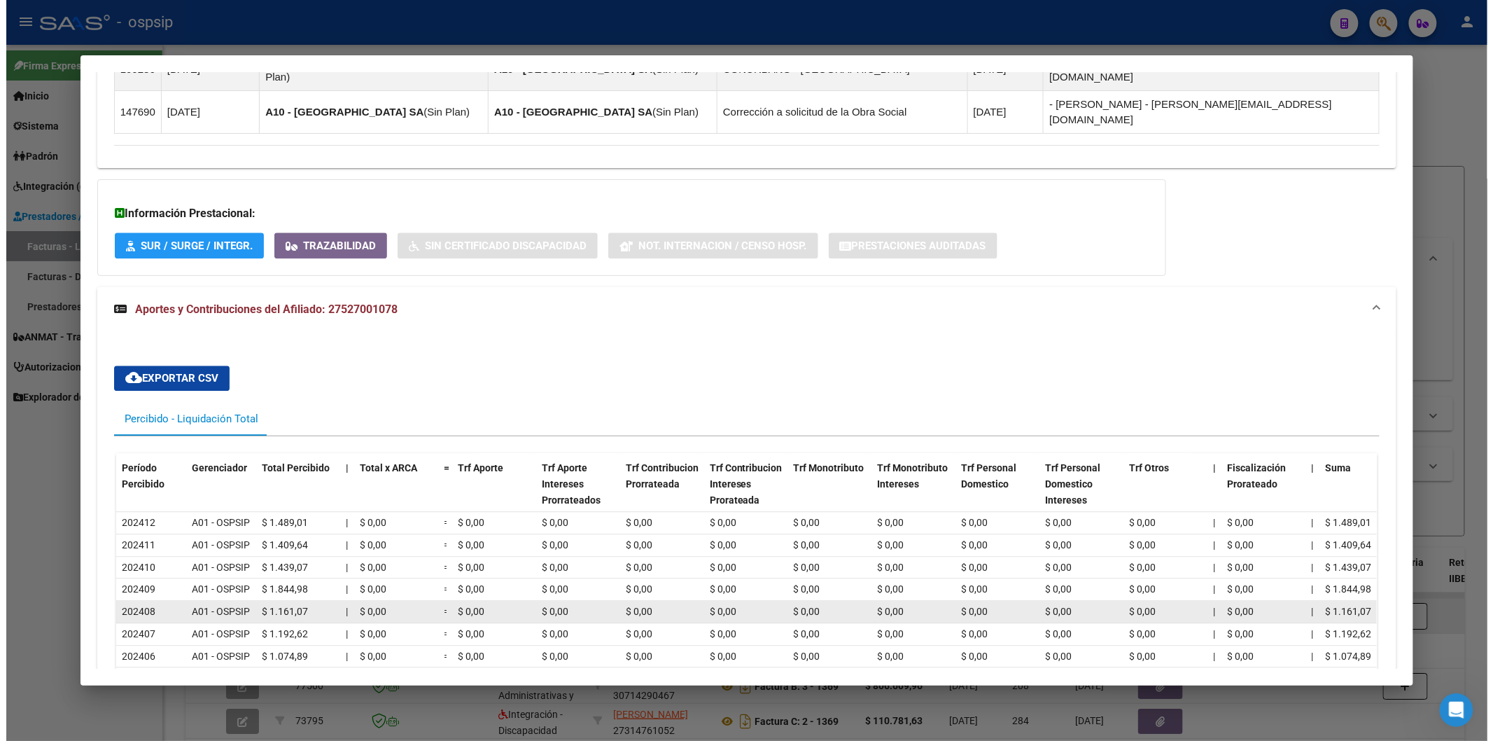
scroll to position [1401, 0]
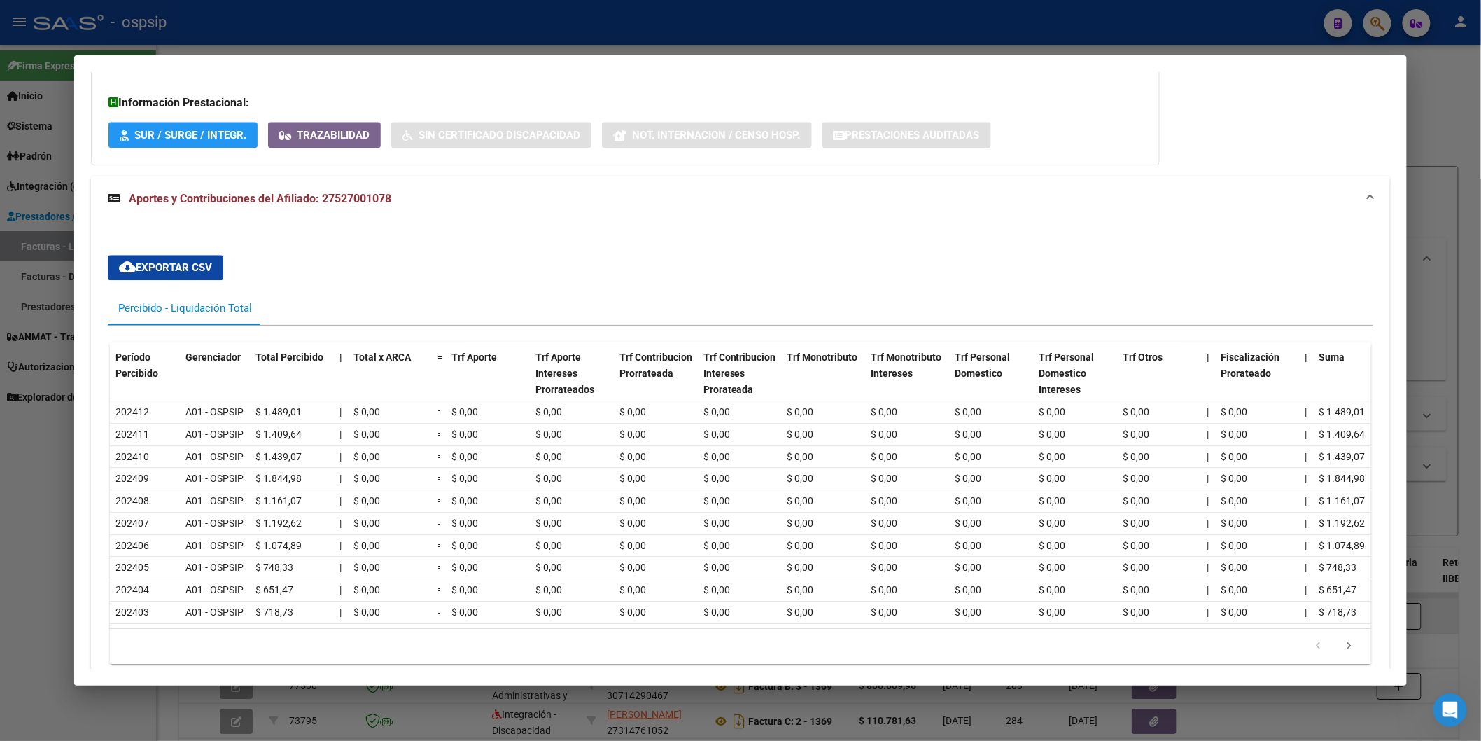
click at [301, 722] on span "Aportes y Contribuciones del Titular: 20319545833" at bounding box center [257, 728] width 256 height 13
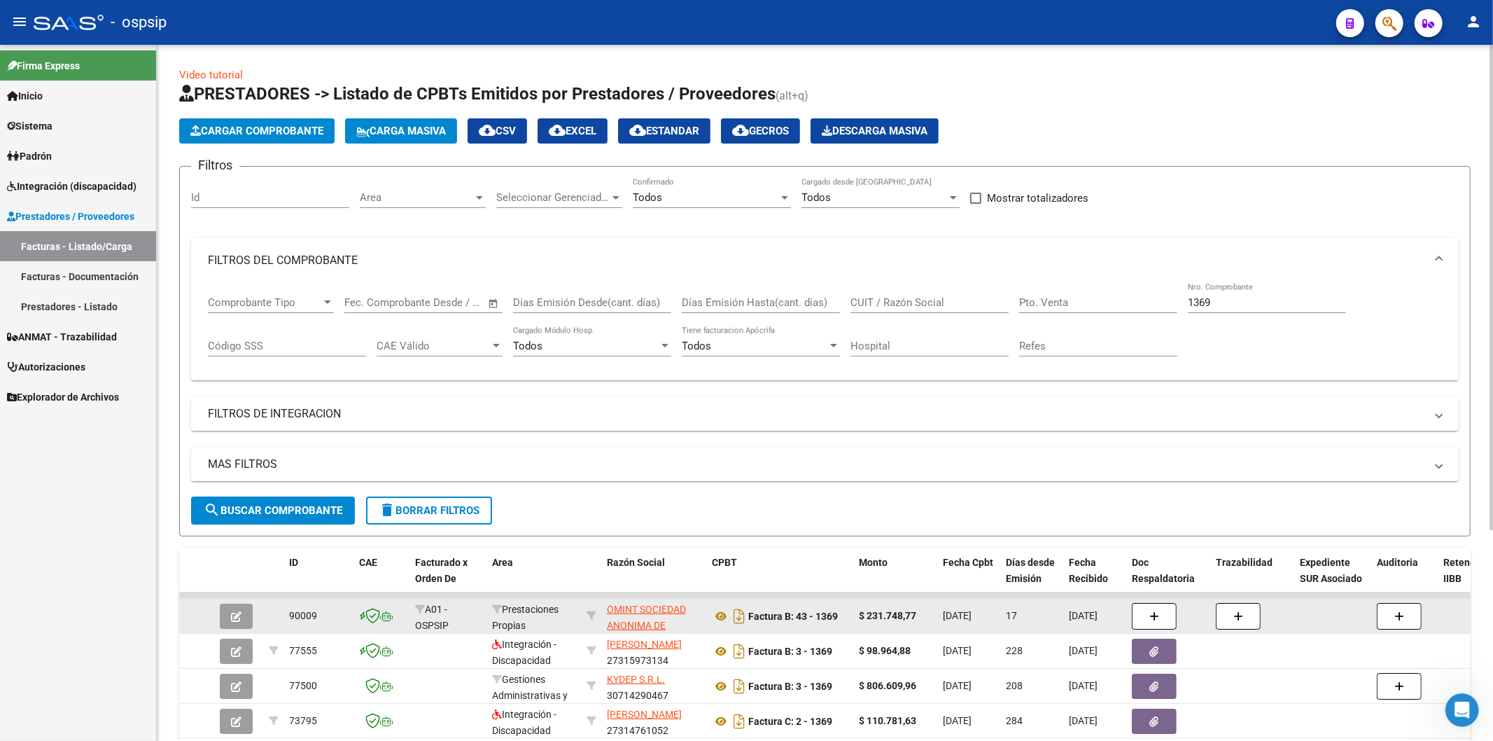
click at [1277, 307] on input "1369" at bounding box center [1267, 302] width 158 height 13
type input "1"
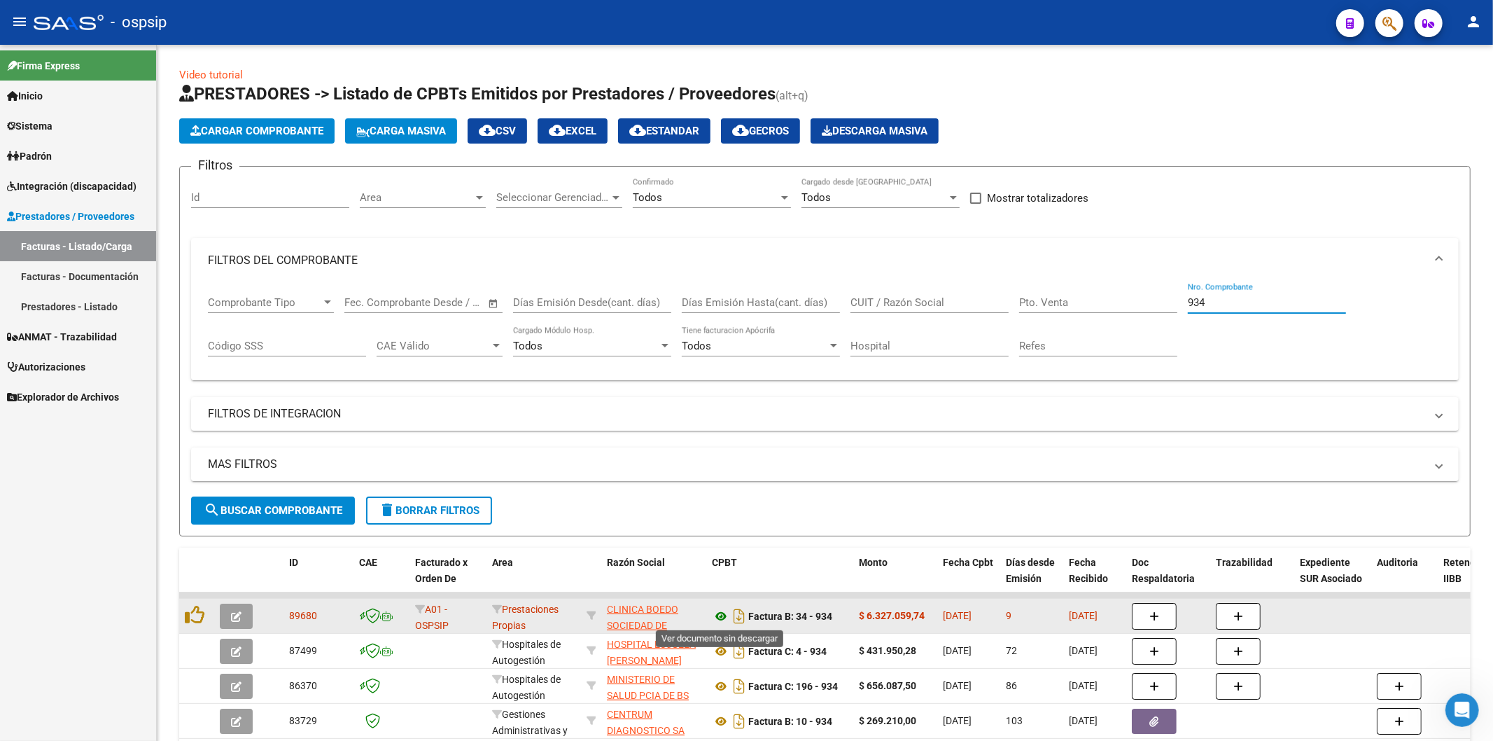
click at [720, 614] on icon at bounding box center [721, 616] width 18 height 17
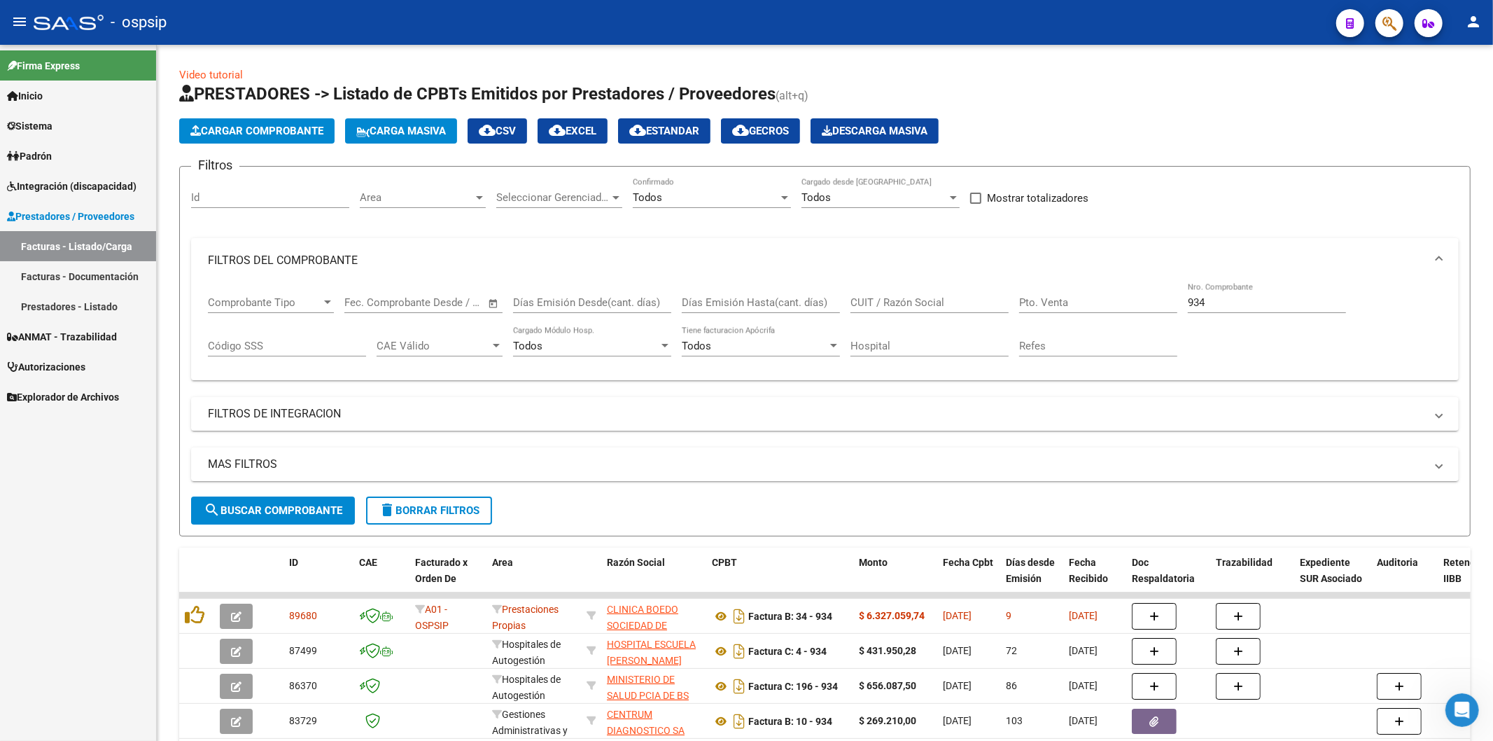
click at [1262, 301] on input "934" at bounding box center [1267, 302] width 158 height 13
type input "9"
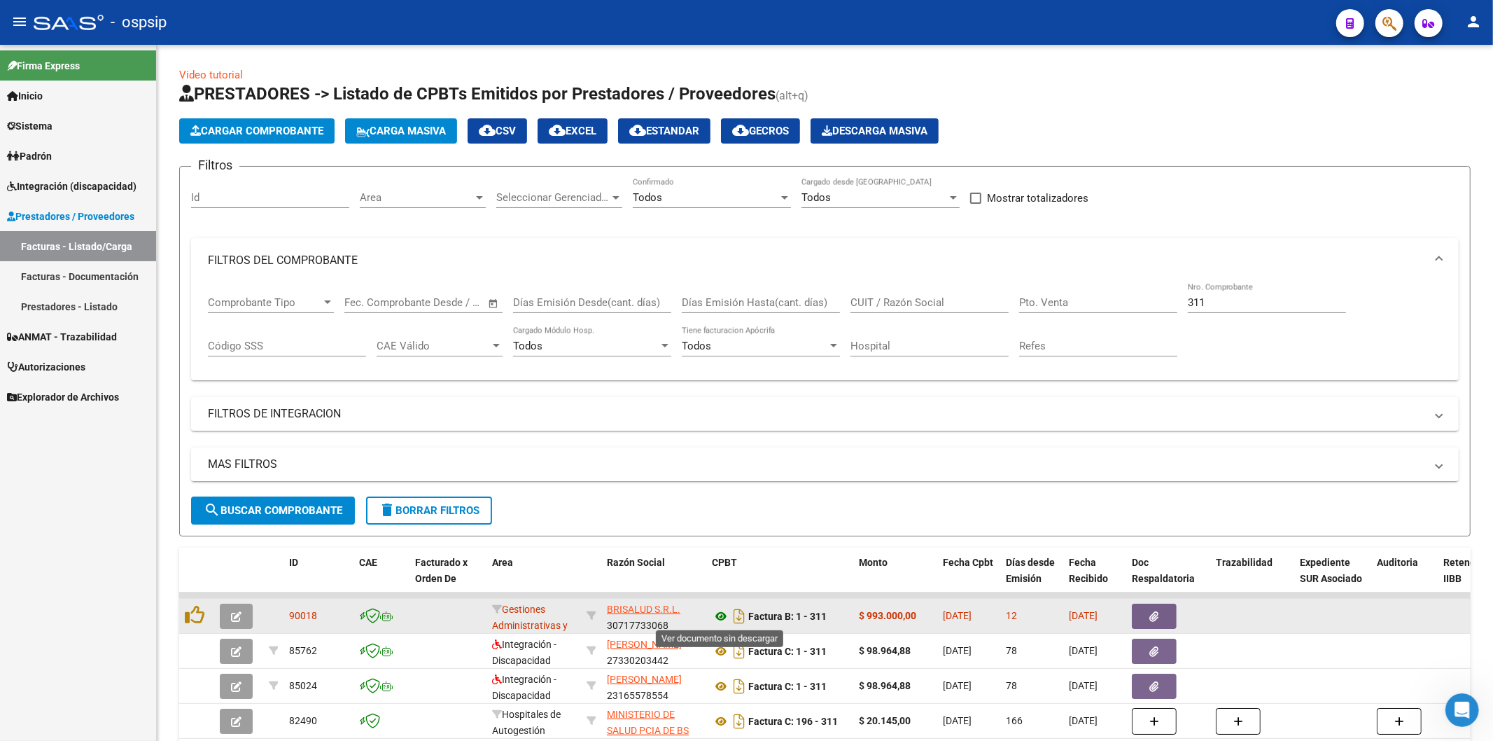
click at [720, 612] on icon at bounding box center [721, 616] width 18 height 17
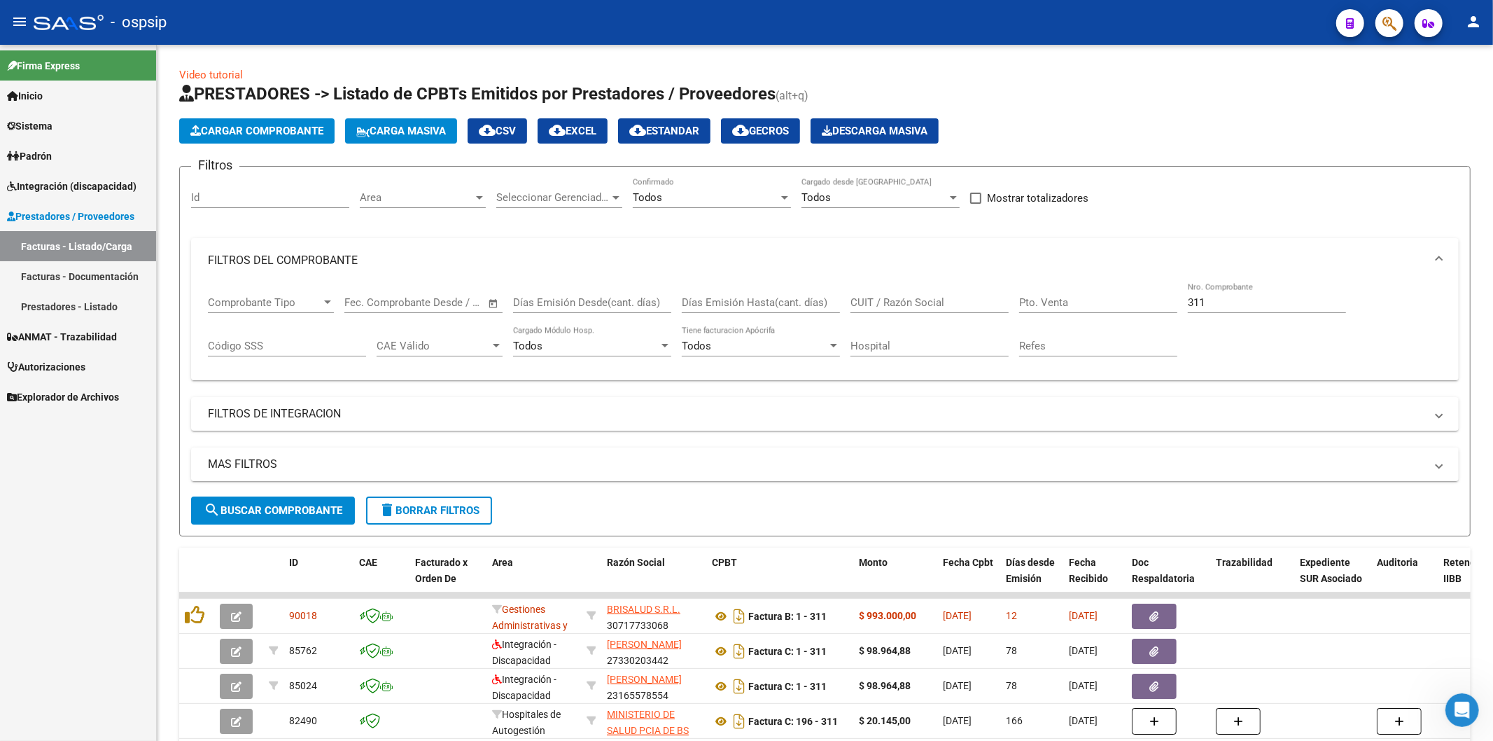
click at [1241, 295] on div "311 Nro. Comprobante" at bounding box center [1267, 298] width 158 height 30
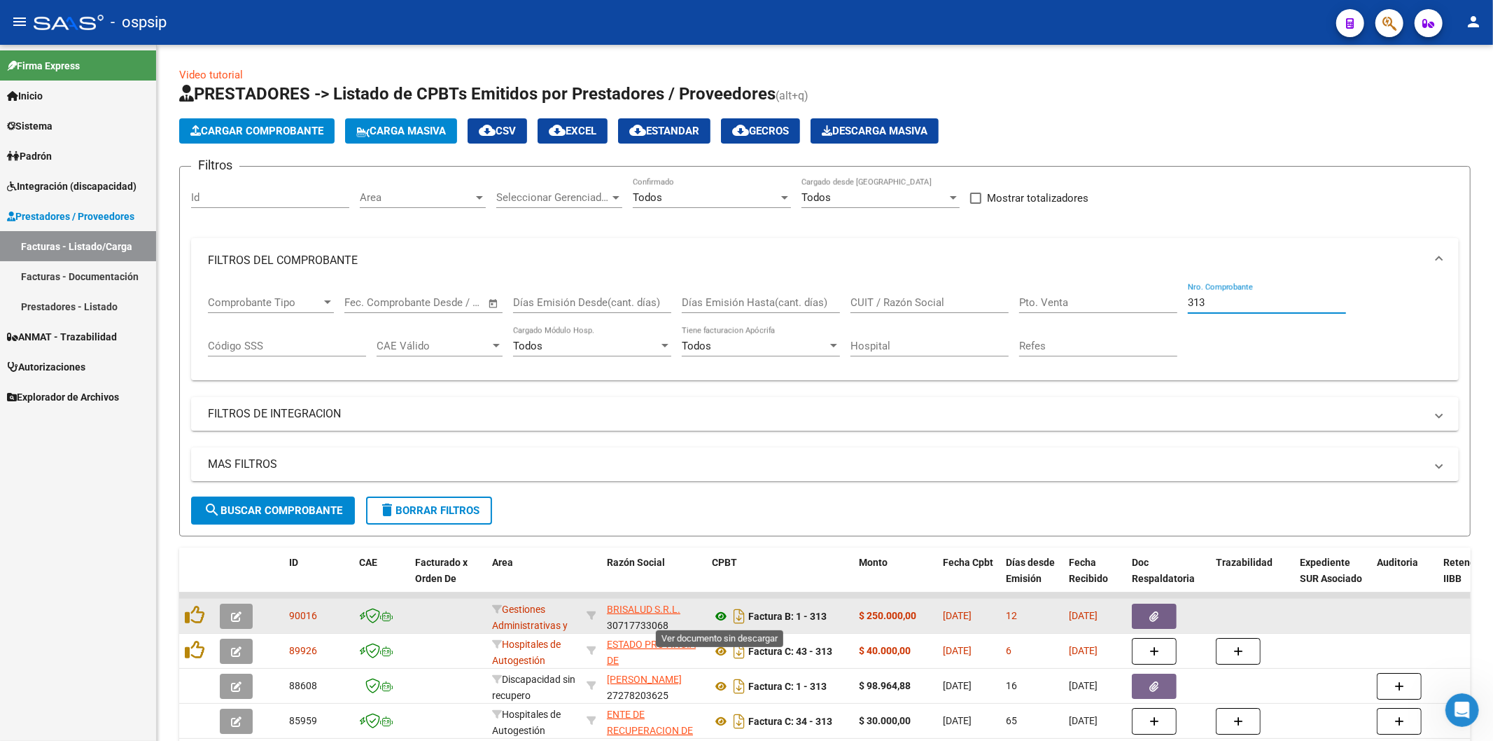
click at [717, 614] on icon at bounding box center [721, 616] width 18 height 17
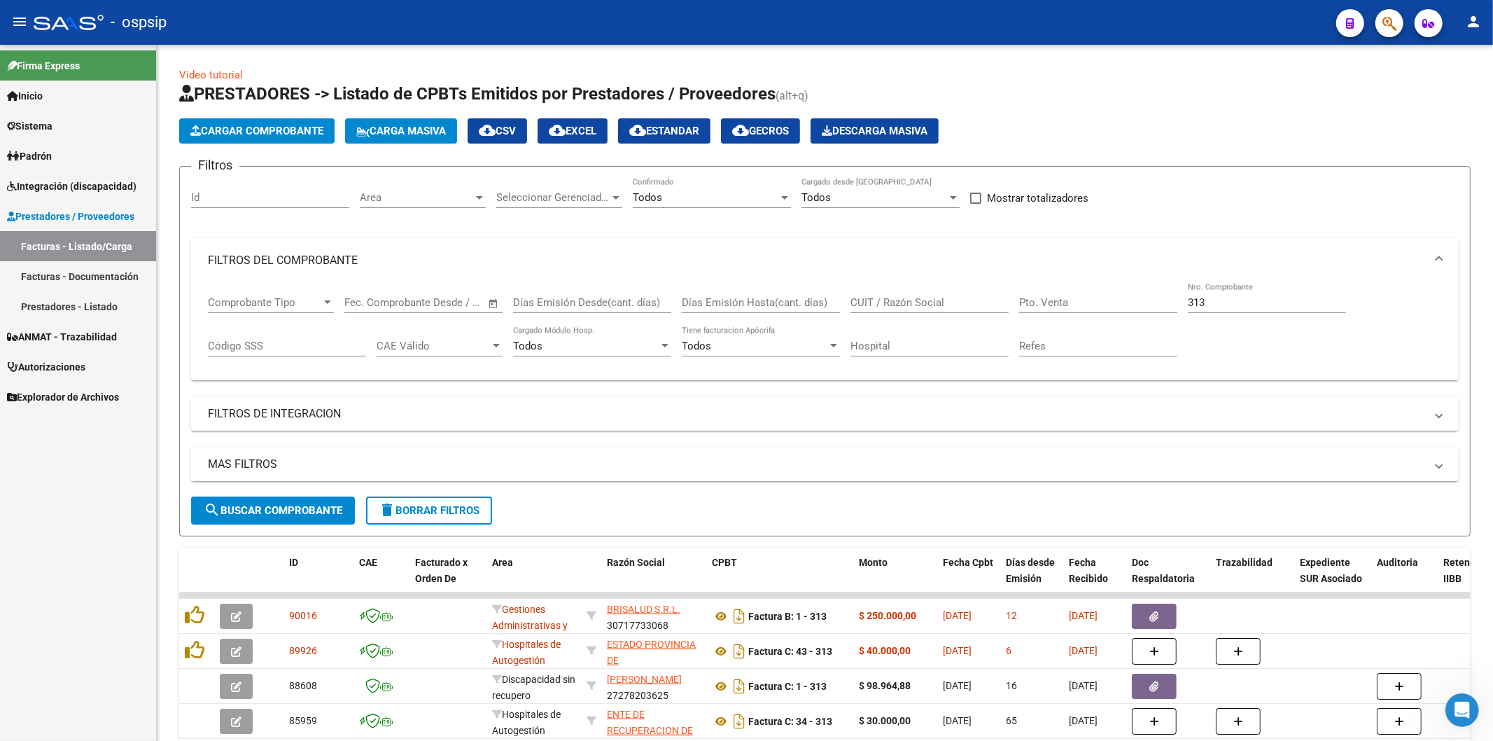
click at [1270, 292] on div "313 Nro. Comprobante" at bounding box center [1267, 298] width 158 height 30
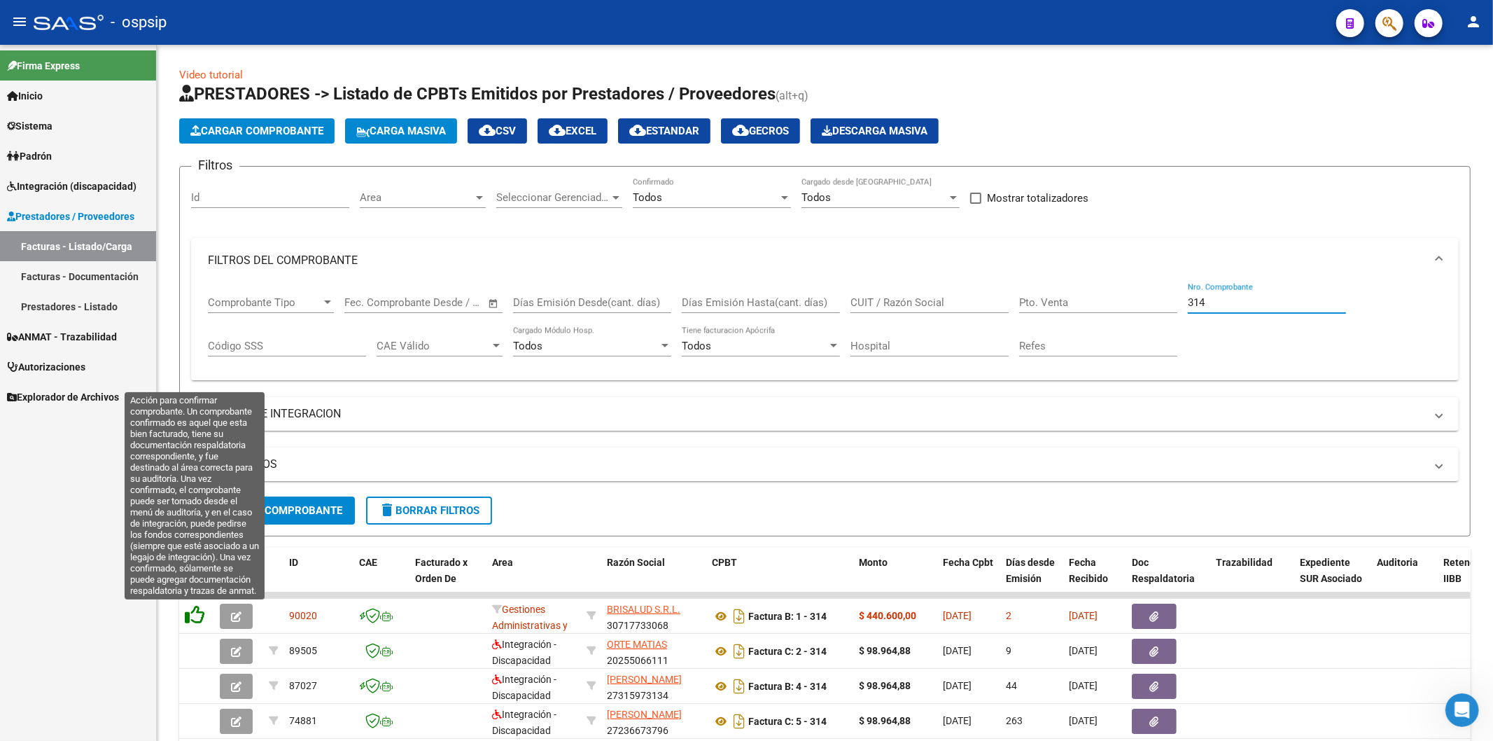
type input "314"
click at [193, 617] on icon at bounding box center [195, 615] width 20 height 20
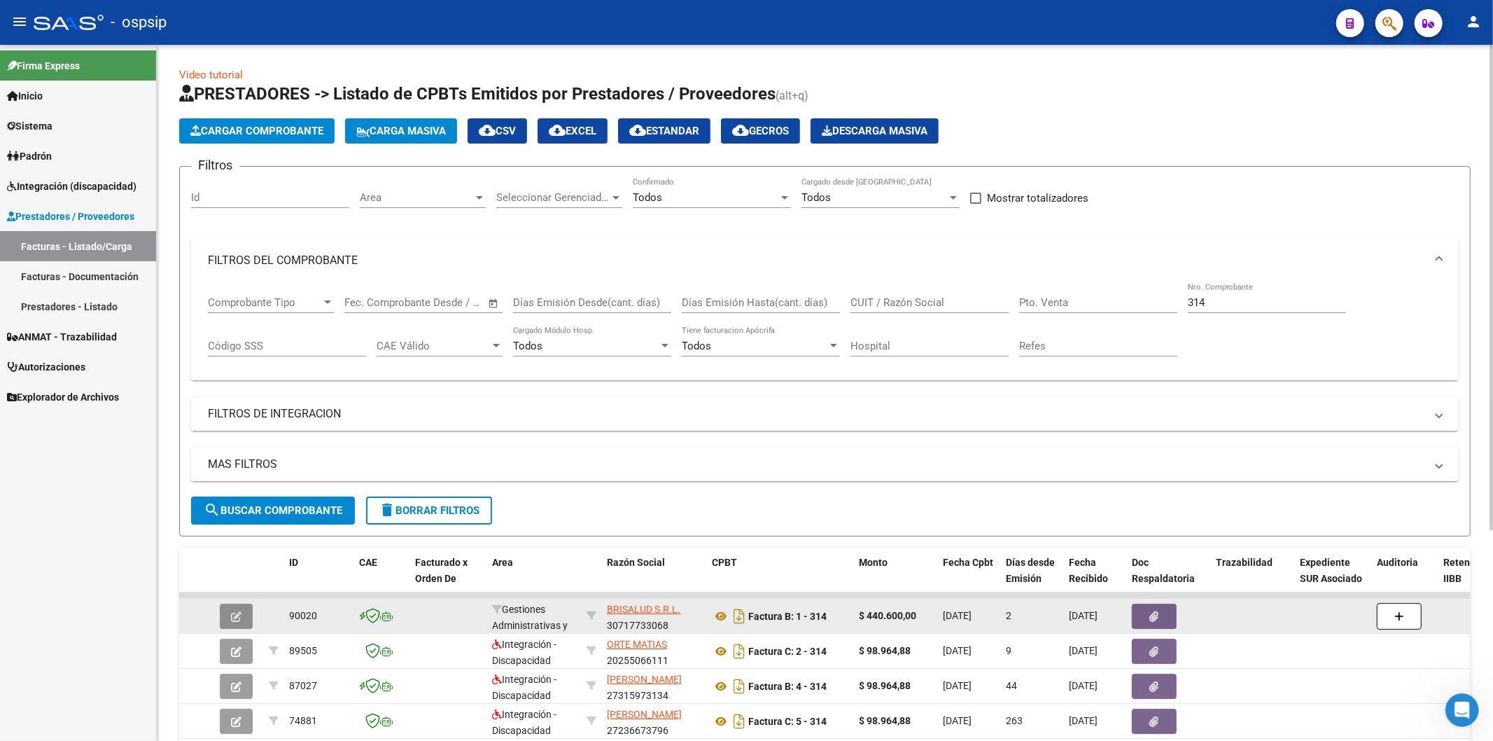
click at [227, 619] on button "button" at bounding box center [236, 615] width 33 height 25
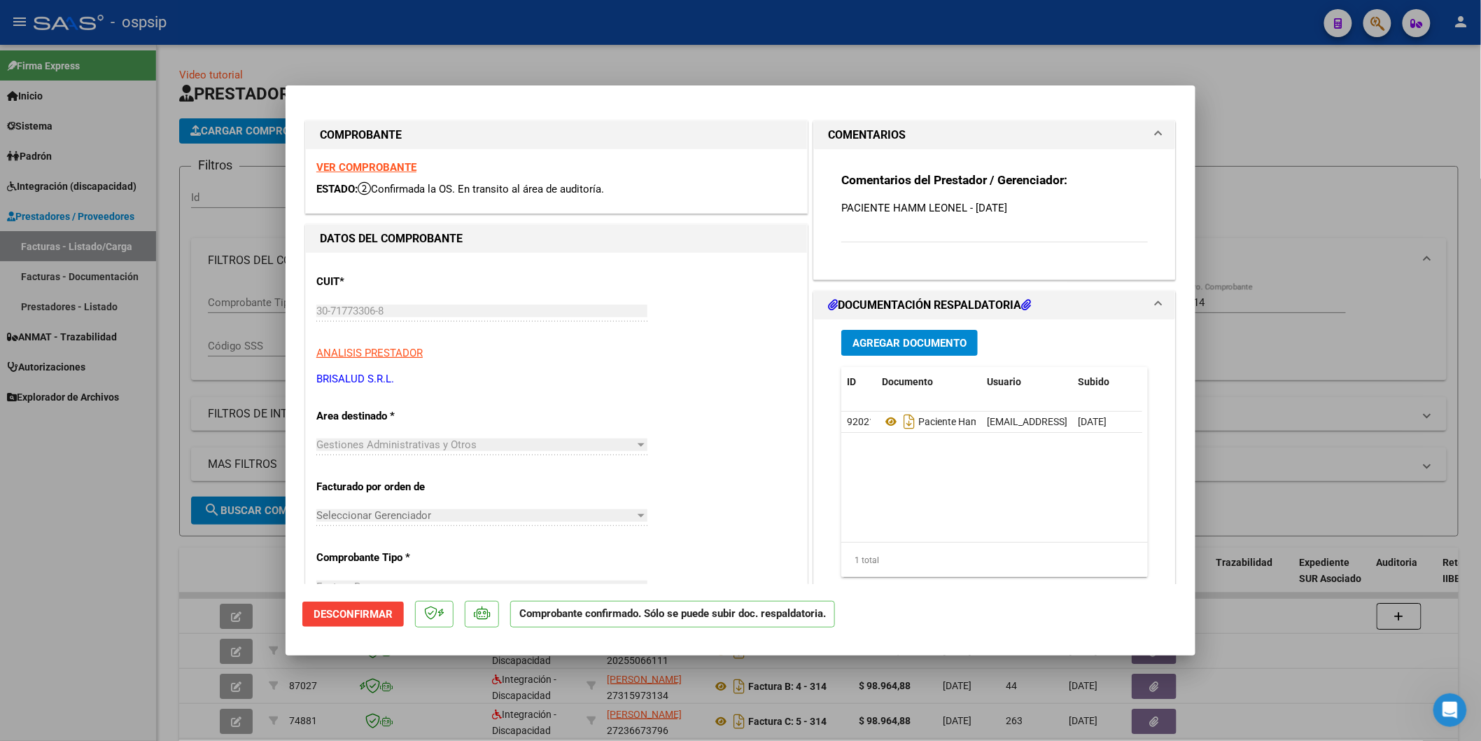
click at [348, 610] on span "Desconfirmar" at bounding box center [353, 614] width 79 height 13
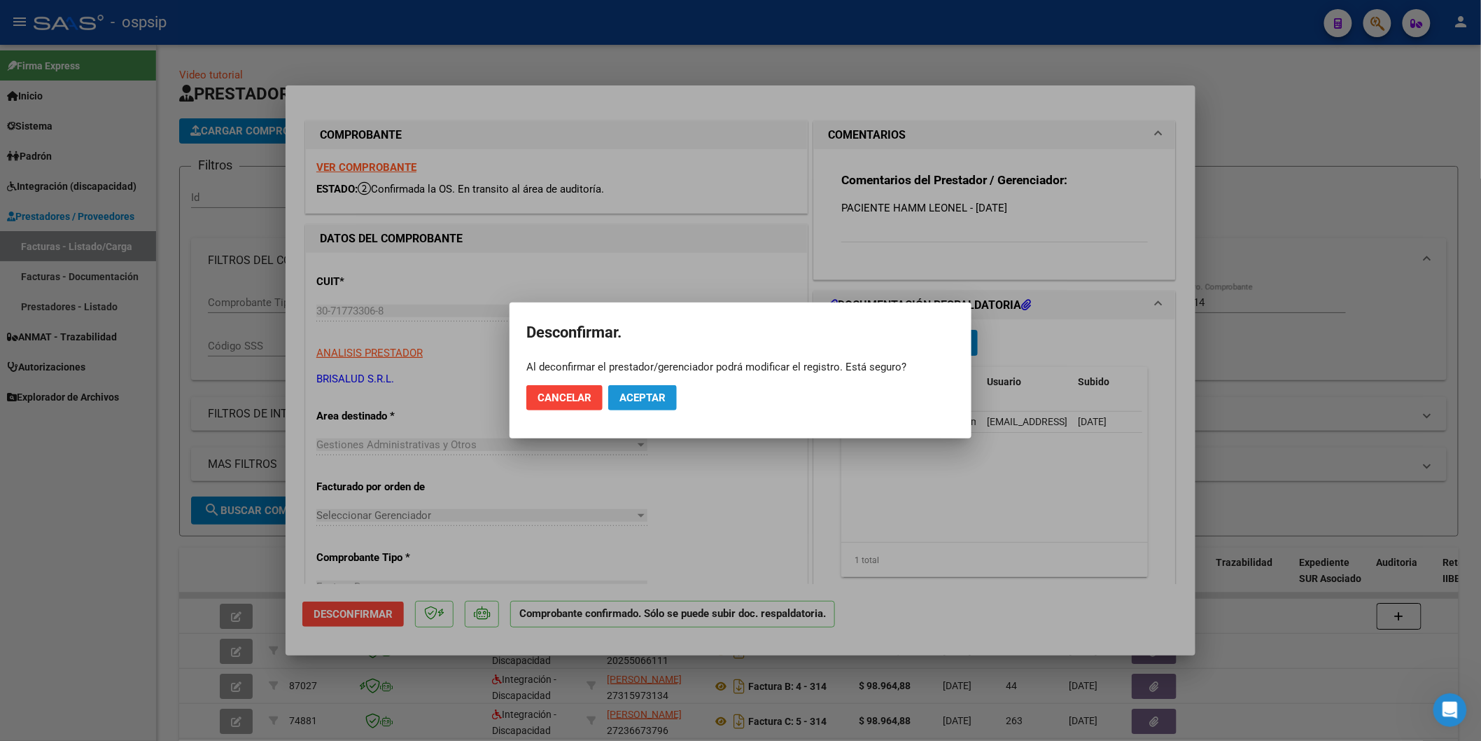
click at [645, 402] on span "Aceptar" at bounding box center [642, 397] width 46 height 13
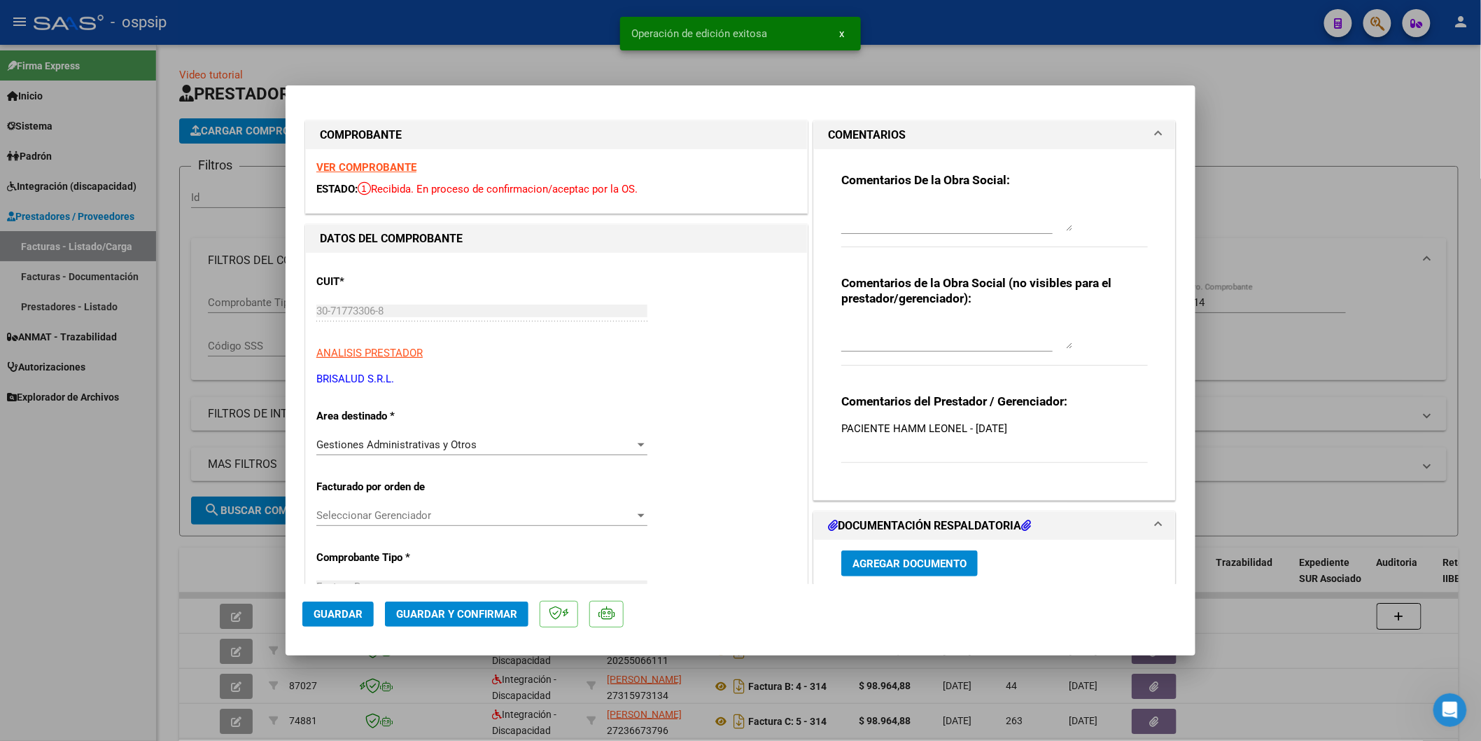
type input "$ 0,00"
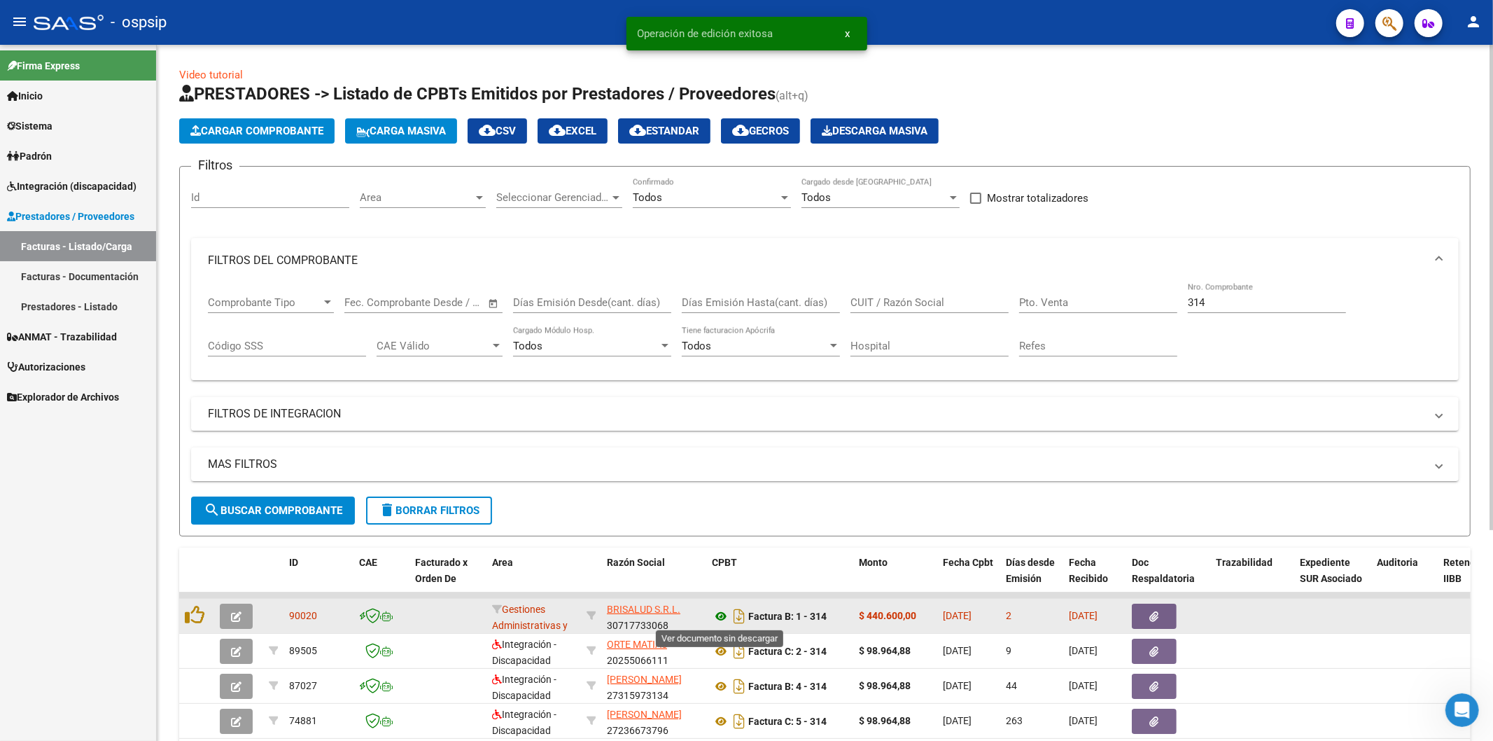
click at [723, 617] on icon at bounding box center [721, 616] width 18 height 17
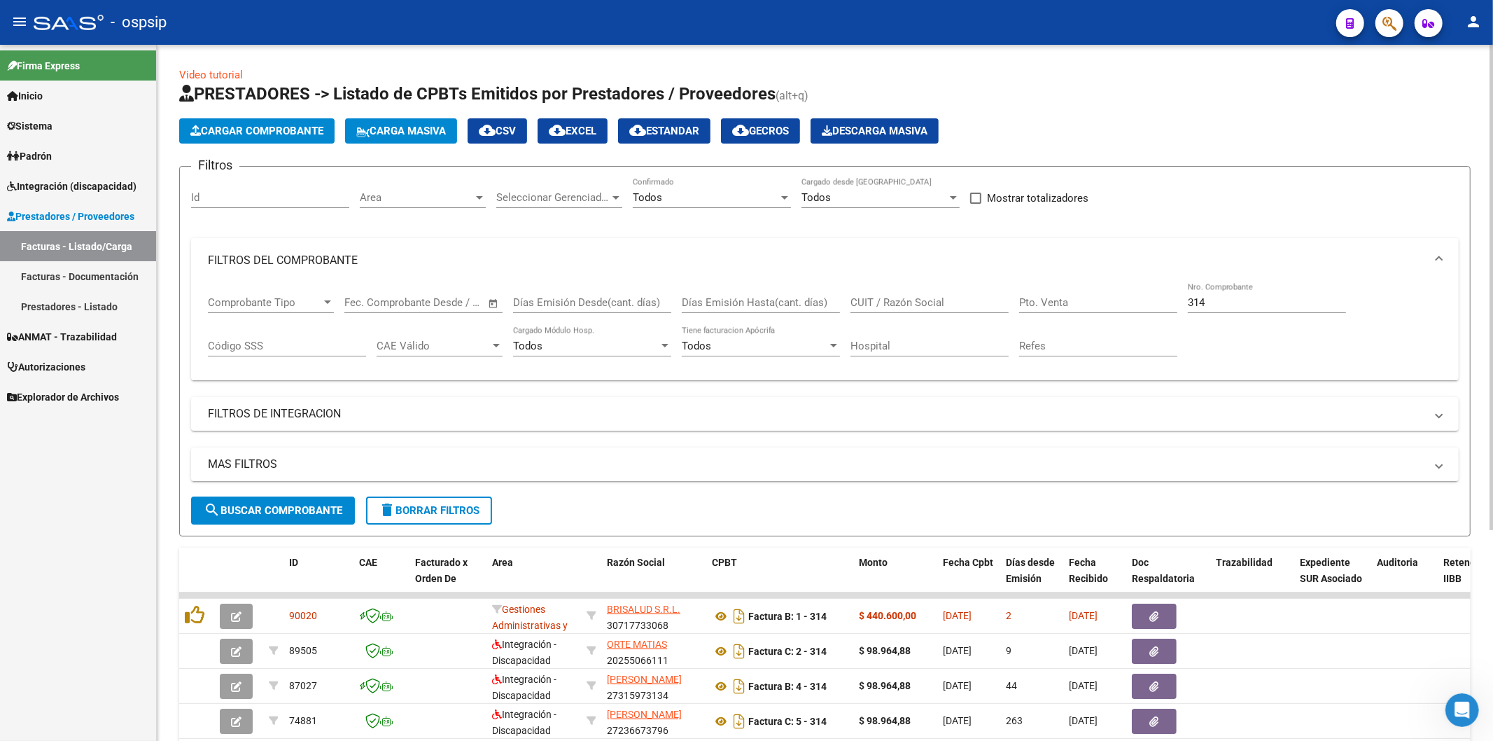
click at [1256, 304] on input "314" at bounding box center [1267, 302] width 158 height 13
type input "3"
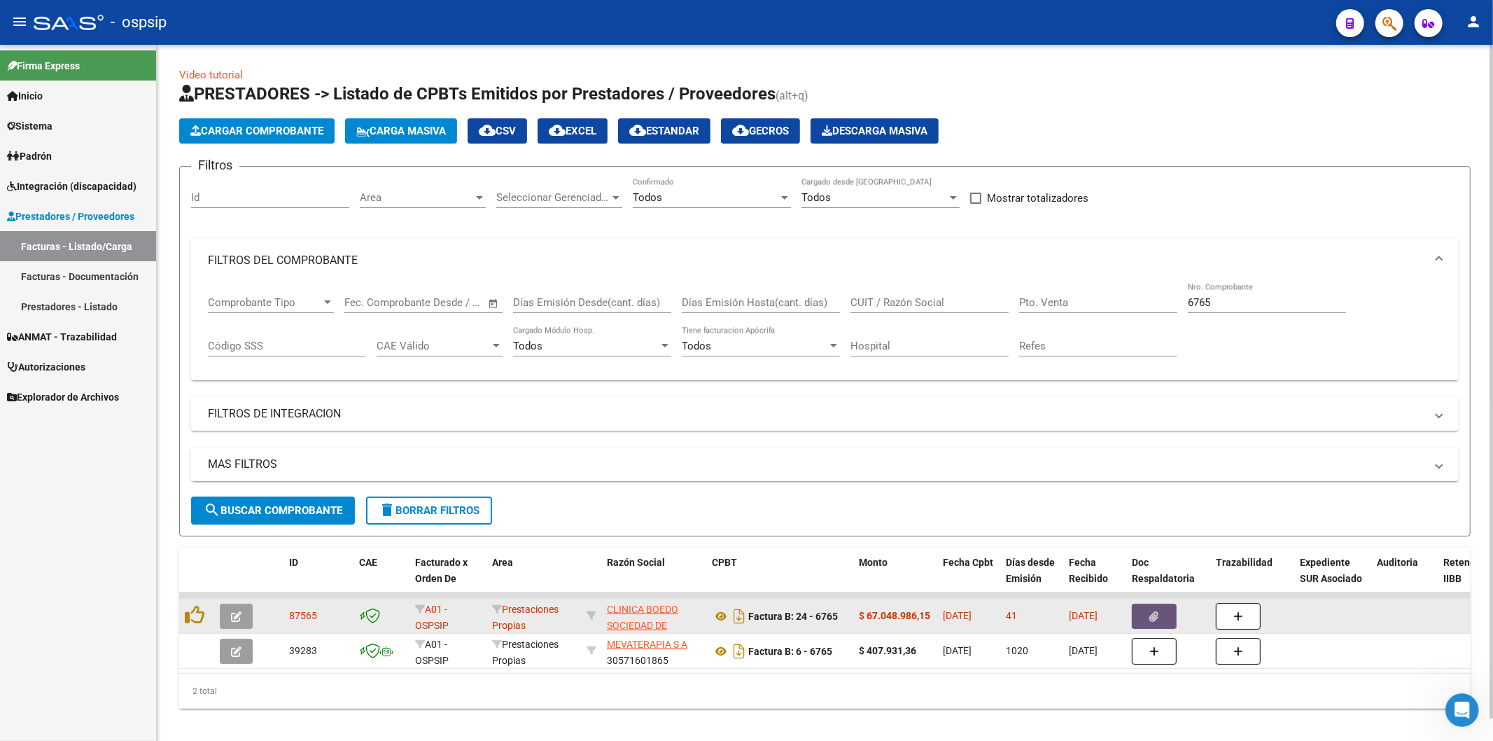
click at [1151, 610] on span "button" at bounding box center [1154, 616] width 9 height 13
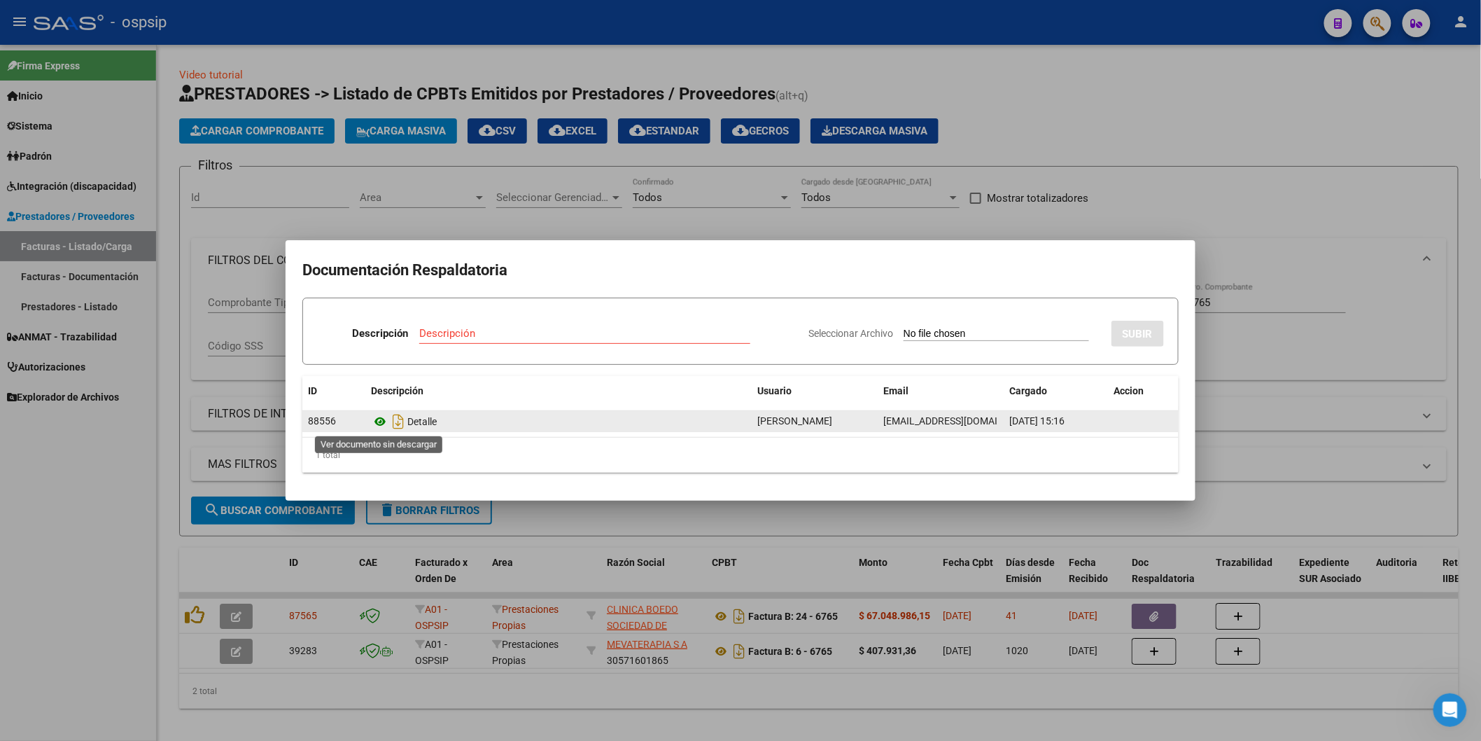
click at [384, 422] on icon at bounding box center [380, 421] width 18 height 17
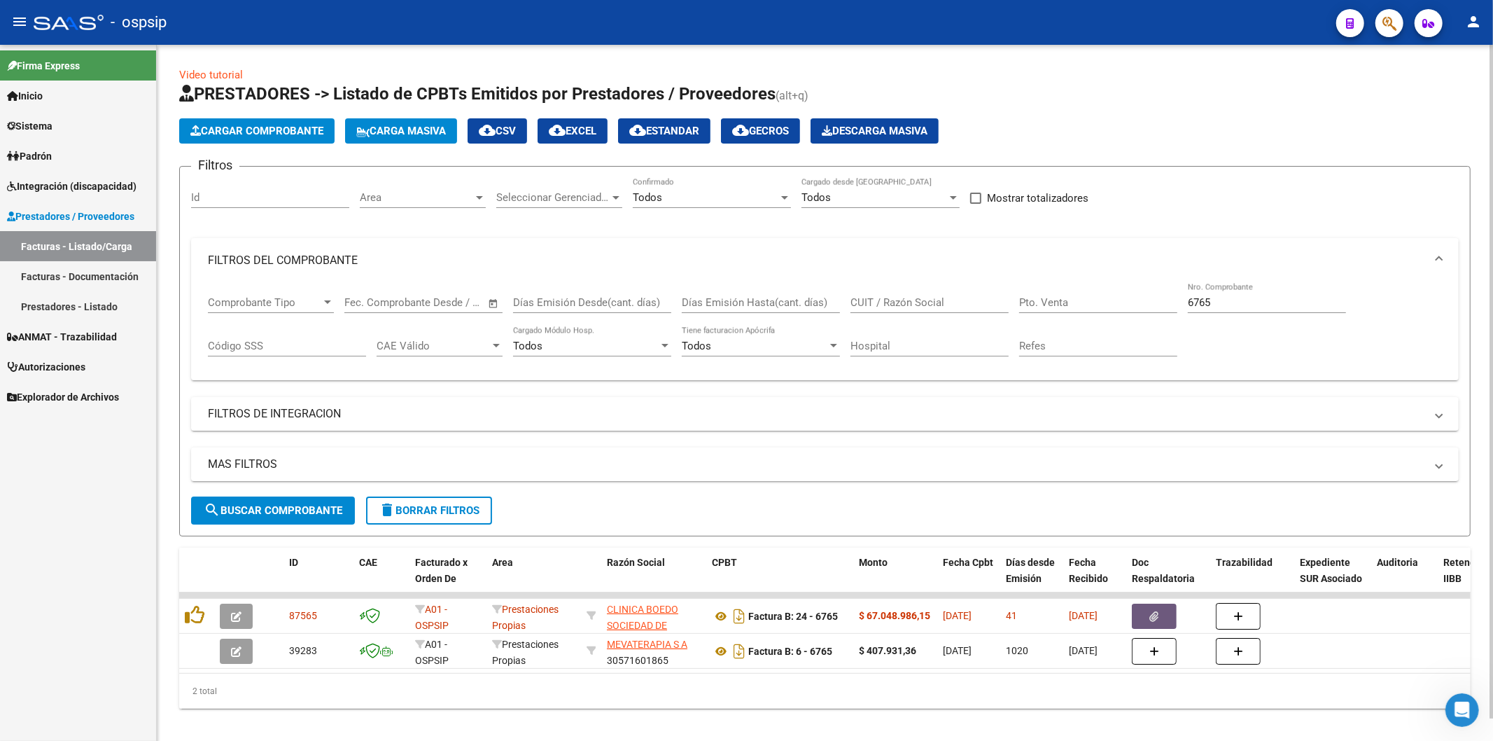
click at [1227, 302] on input "6765" at bounding box center [1267, 302] width 158 height 13
type input "6"
type input "1551"
